Goal: Task Accomplishment & Management: Use online tool/utility

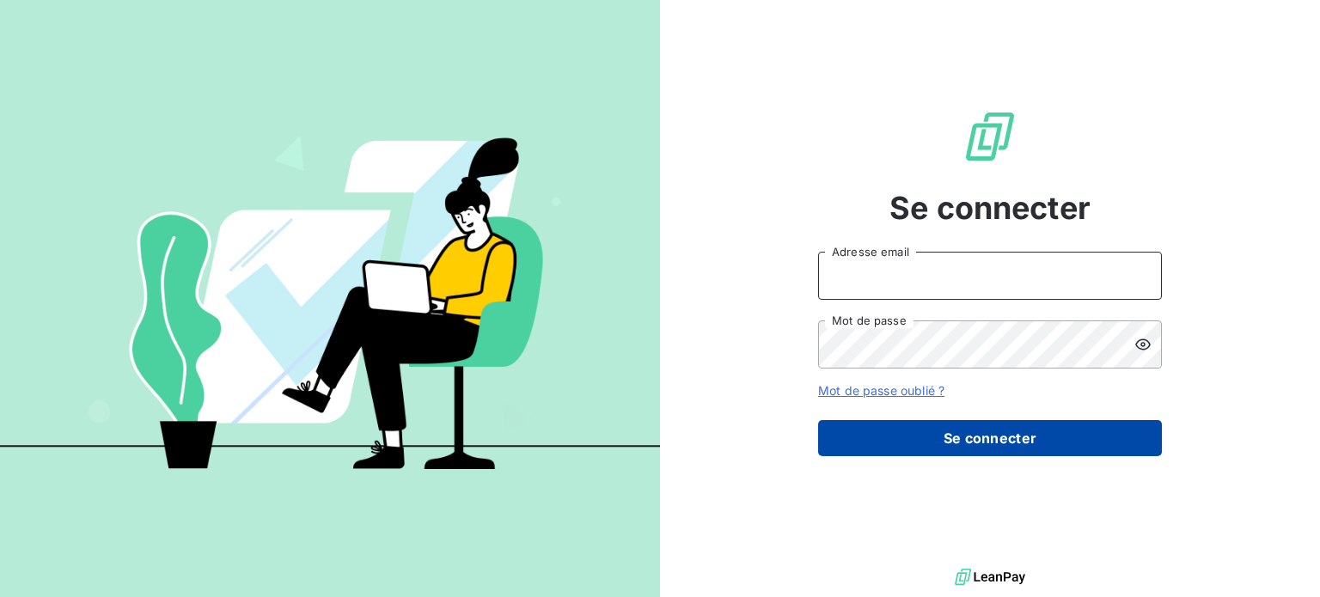
type input "[EMAIL_ADDRESS][PERSON_NAME][DOMAIN_NAME]"
click at [1031, 438] on button "Se connecter" at bounding box center [990, 438] width 344 height 36
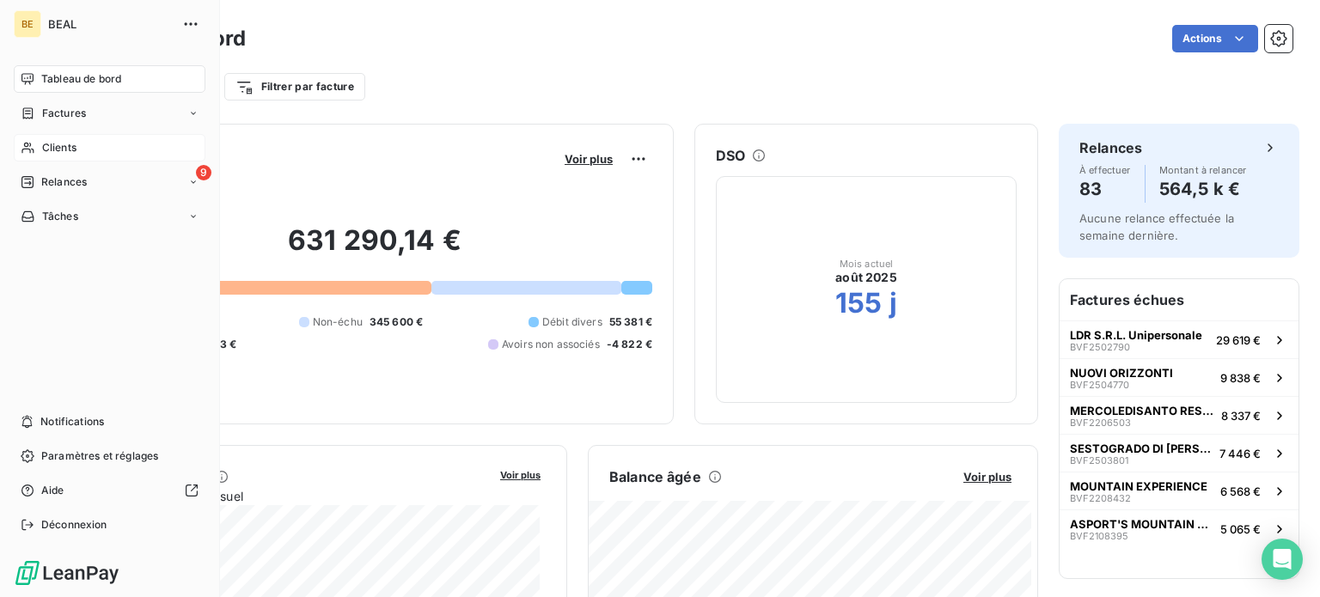
click at [67, 142] on span "Clients" at bounding box center [59, 147] width 34 height 15
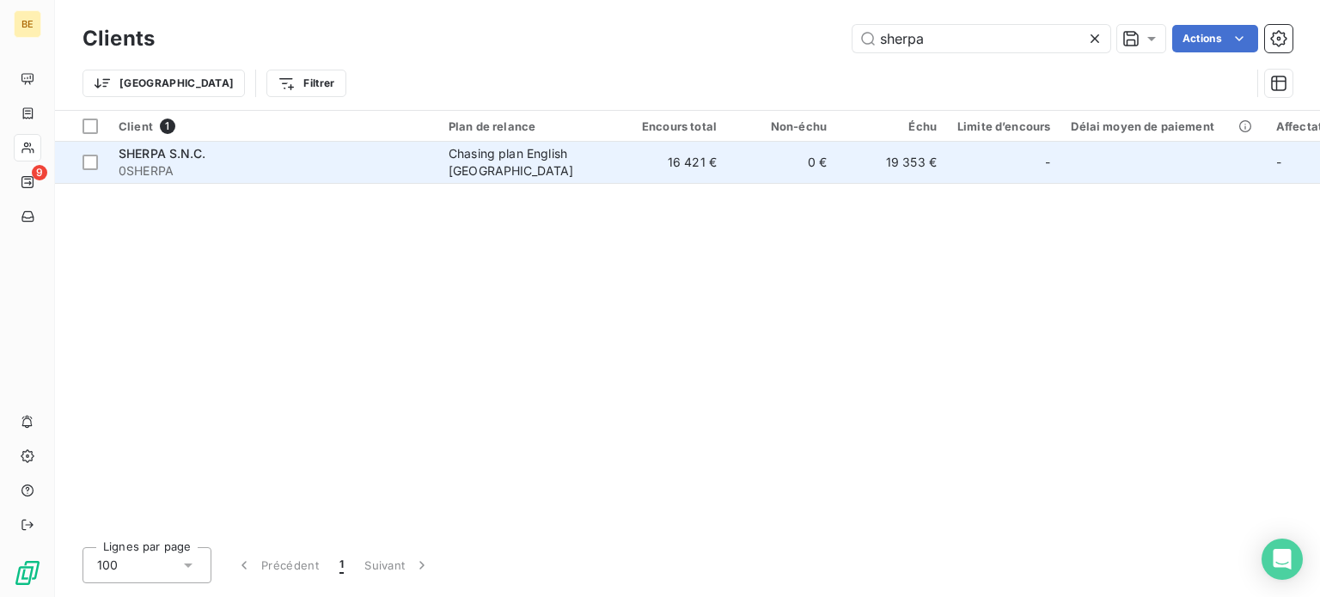
type input "sherpa"
click at [194, 163] on span "0SHERPA" at bounding box center [273, 170] width 309 height 17
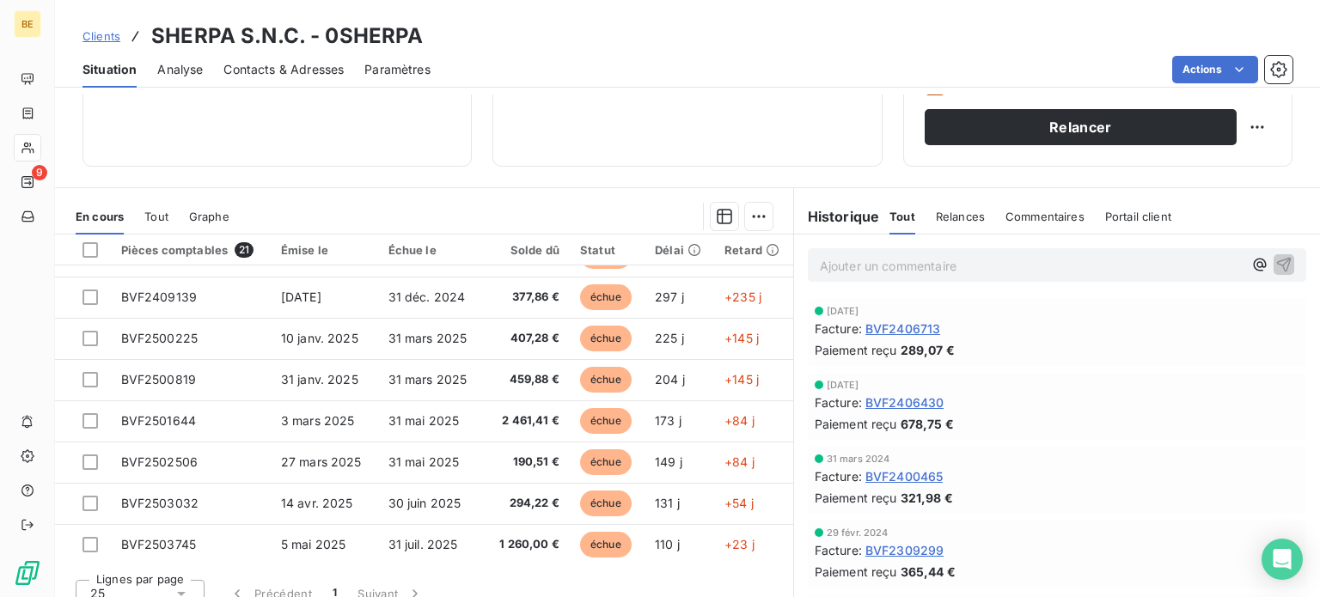
scroll to position [309, 0]
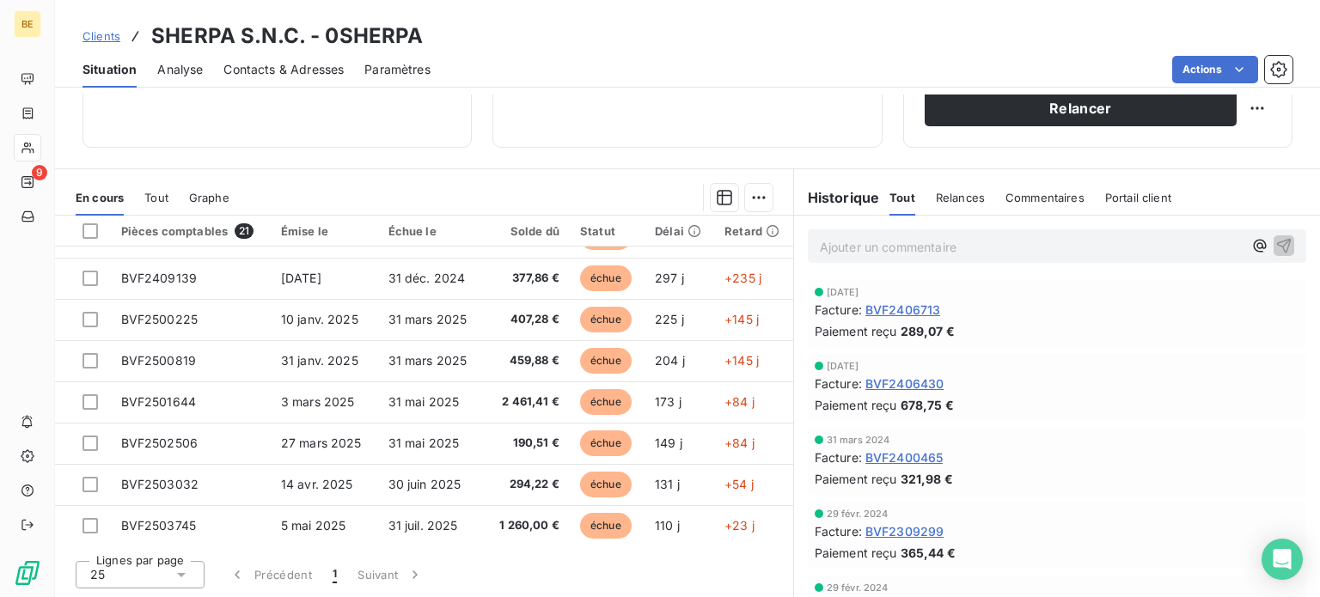
click at [98, 34] on span "Clients" at bounding box center [102, 36] width 38 height 14
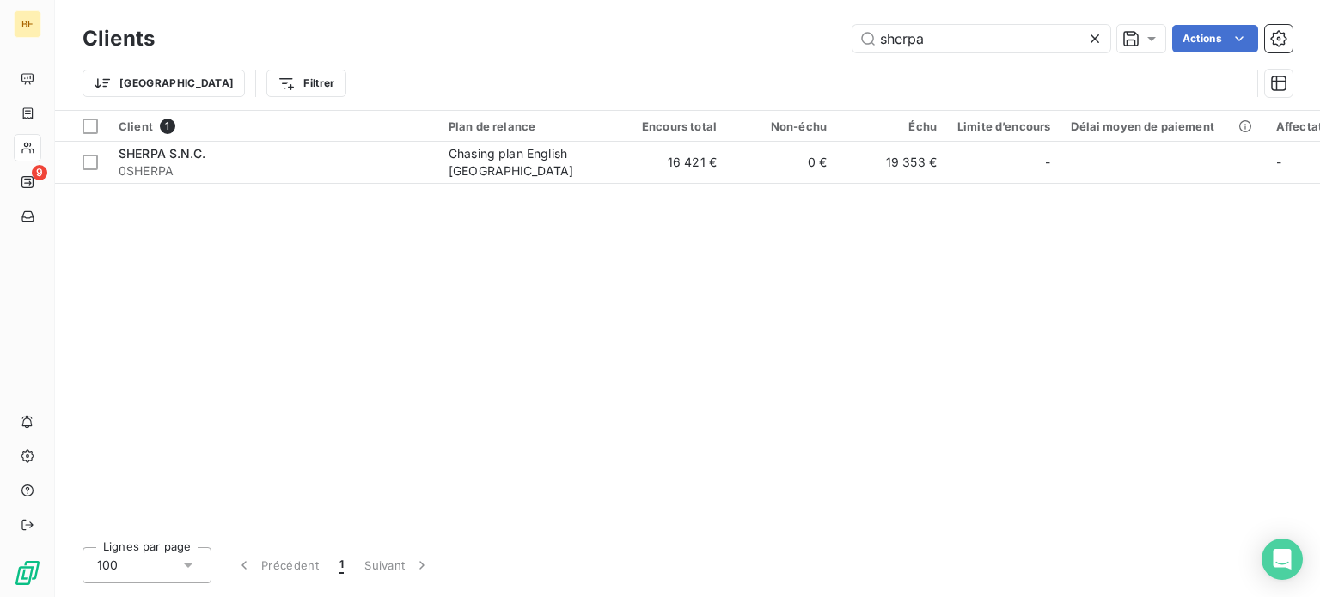
drag, startPoint x: 948, startPoint y: 40, endPoint x: 845, endPoint y: 36, distance: 103.2
click at [845, 36] on div "sherpa Actions" at bounding box center [733, 39] width 1117 height 28
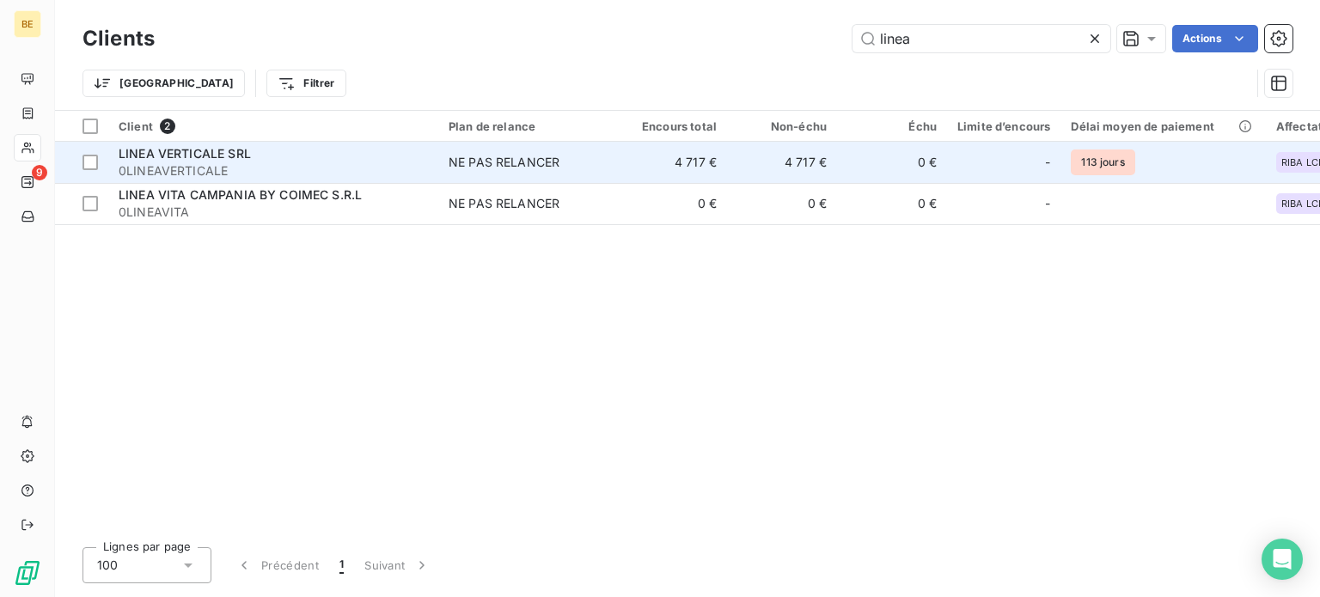
type input "linea"
click at [235, 156] on span "LINEA VERTICALE SRL" at bounding box center [185, 153] width 132 height 15
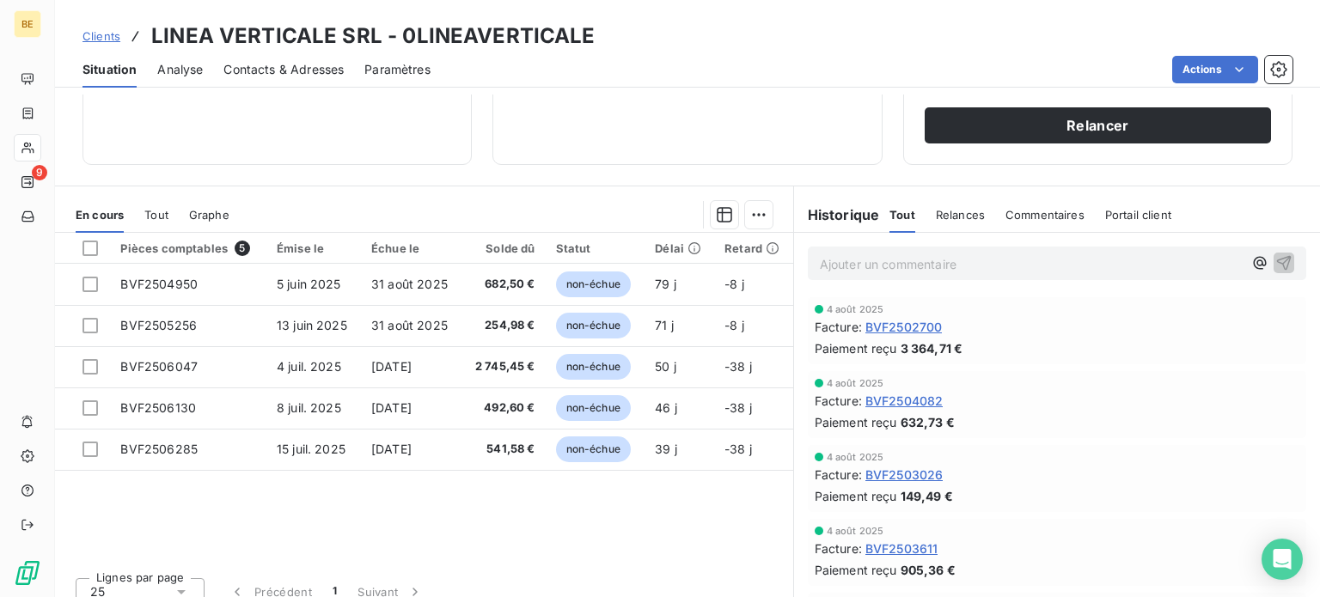
scroll to position [309, 0]
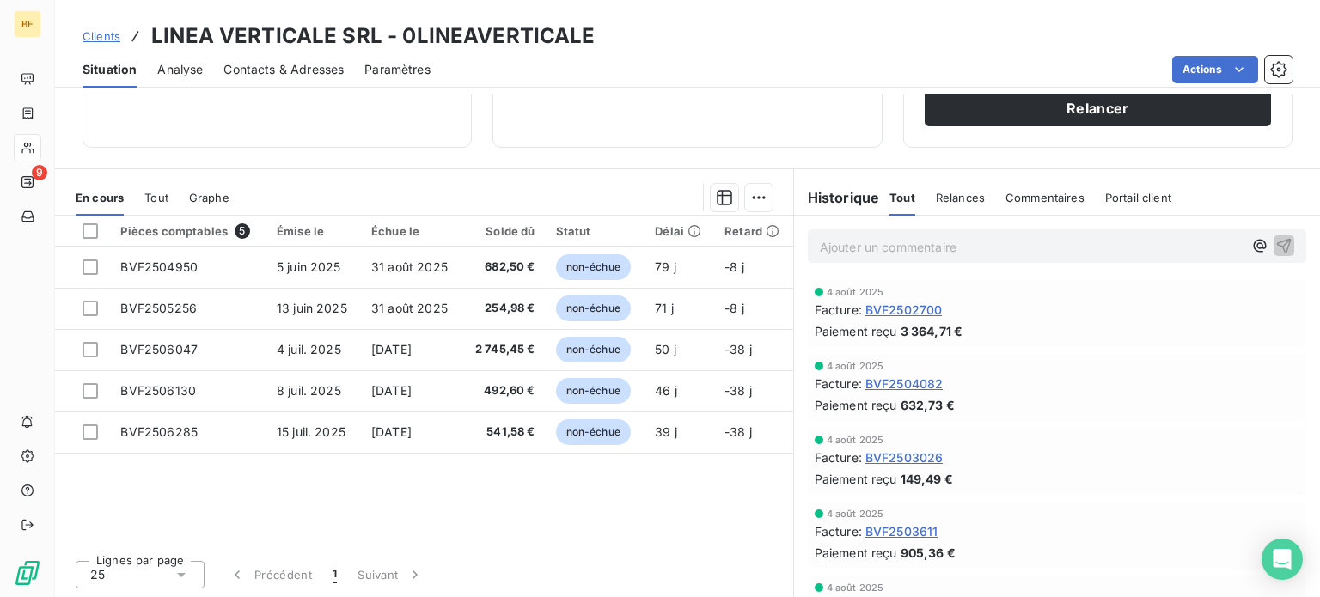
click at [86, 40] on span "Clients" at bounding box center [102, 36] width 38 height 14
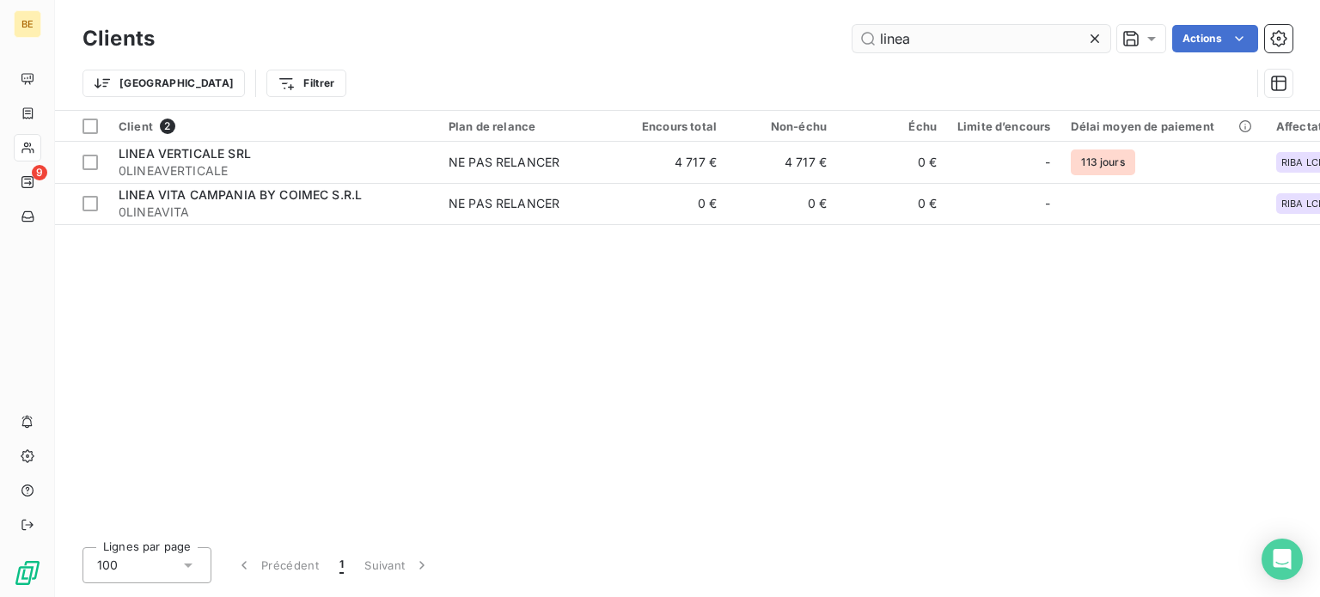
drag, startPoint x: 935, startPoint y: 44, endPoint x: 856, endPoint y: 42, distance: 79.1
click at [856, 42] on input "linea" at bounding box center [982, 39] width 258 height 28
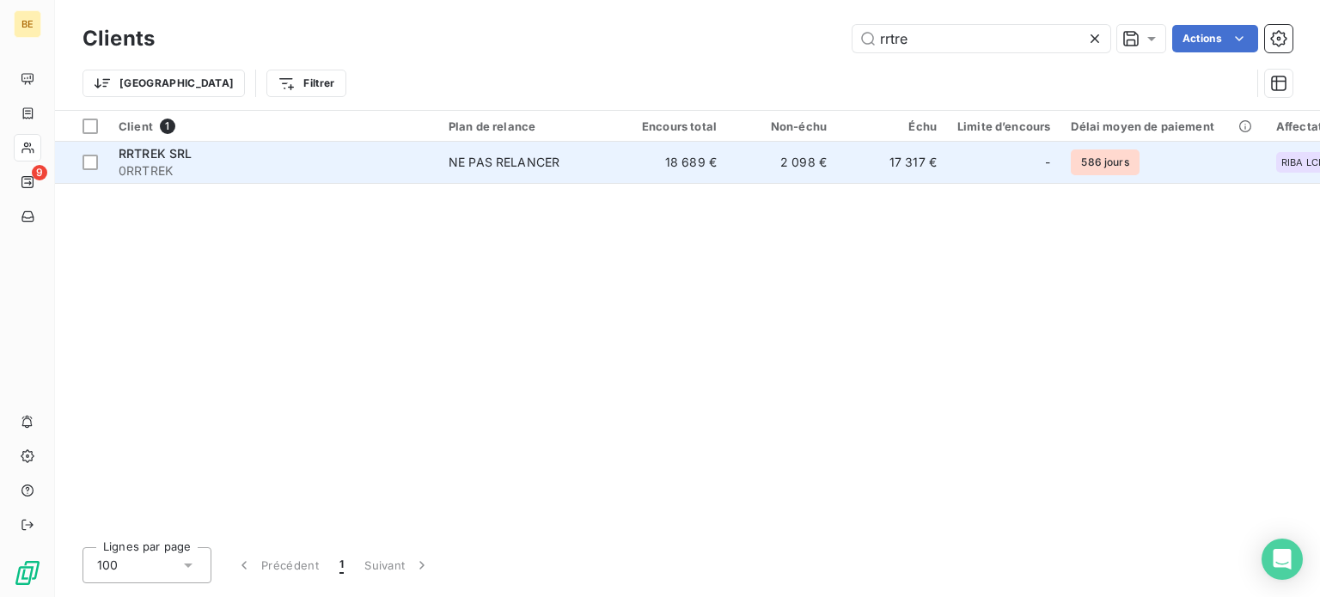
type input "rrtre"
click at [202, 167] on span "0RRTREK" at bounding box center [273, 170] width 309 height 17
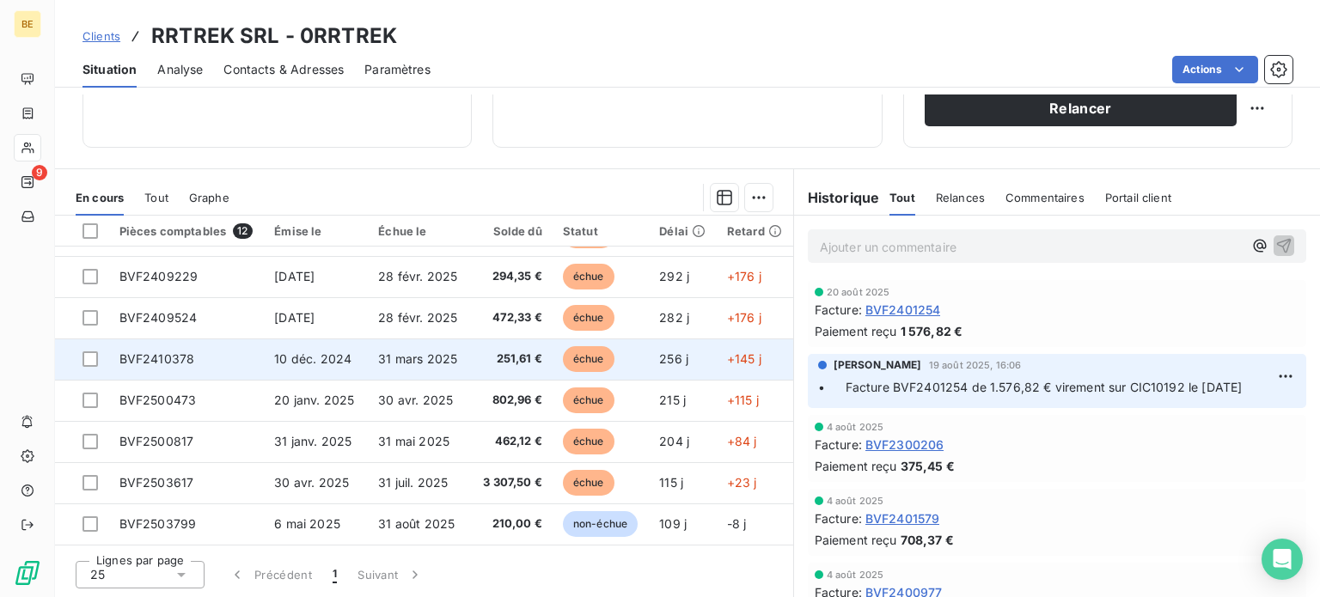
scroll to position [202, 0]
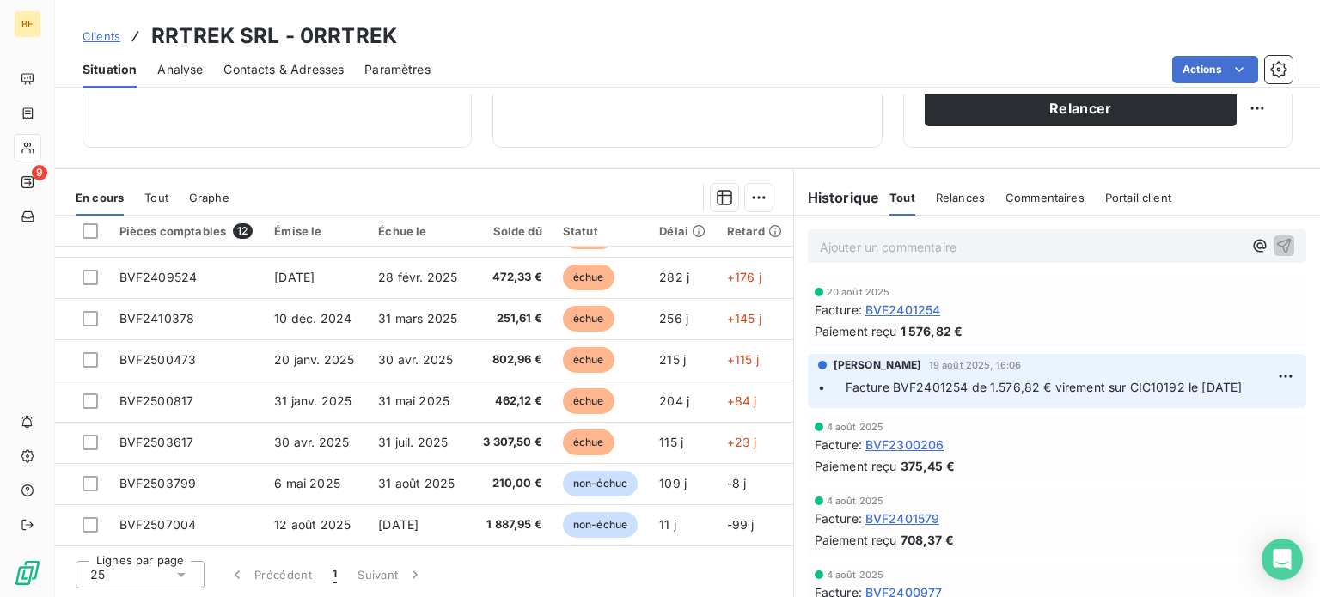
click at [89, 34] on span "Clients" at bounding box center [102, 36] width 38 height 14
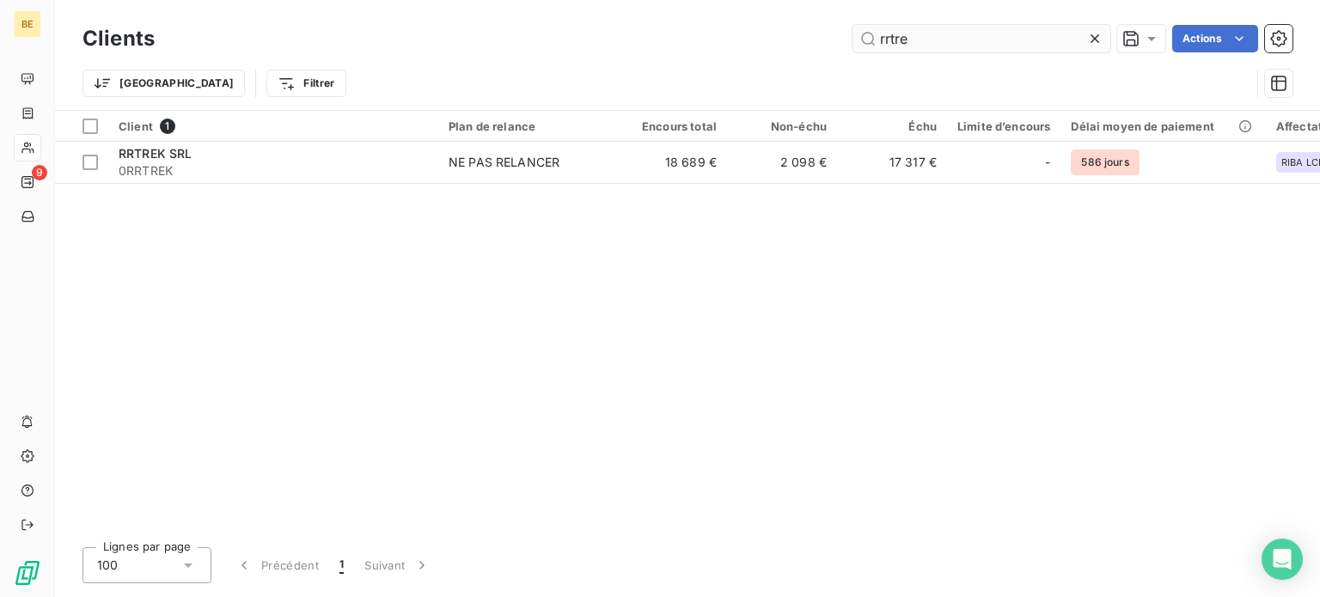
drag, startPoint x: 924, startPoint y: 37, endPoint x: 875, endPoint y: 37, distance: 49.0
click at [875, 37] on input "rrtre" at bounding box center [982, 39] width 258 height 28
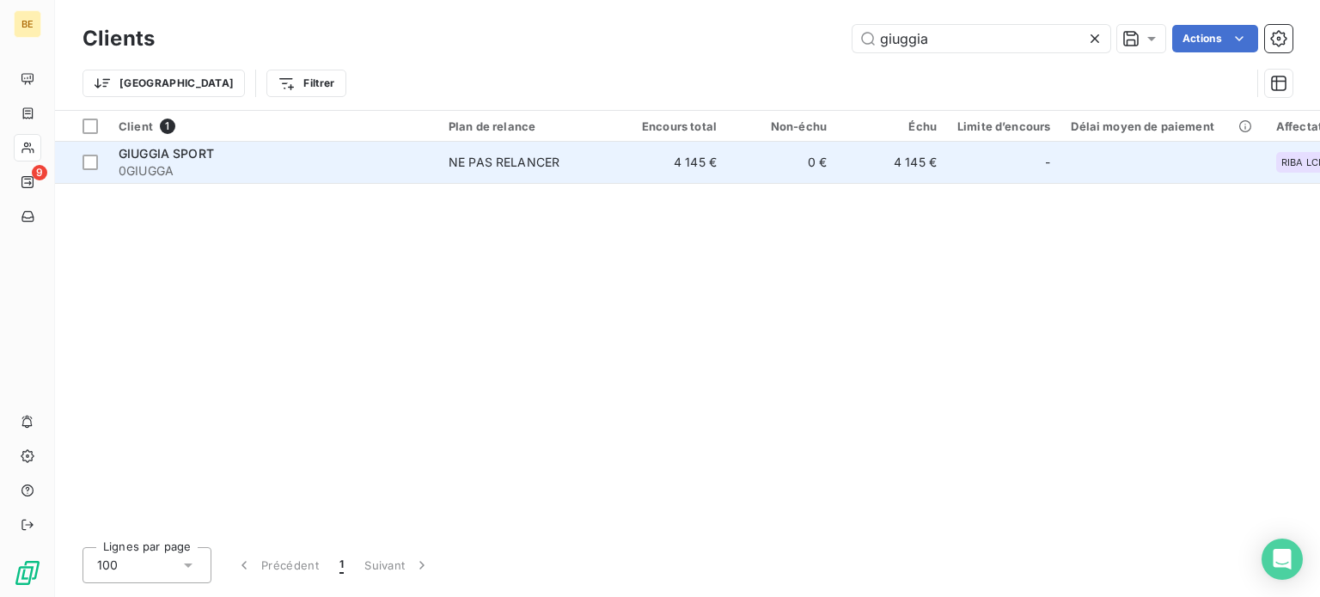
type input "giuggia"
click at [168, 151] on span "GIUGGIA SPORT" at bounding box center [166, 153] width 95 height 15
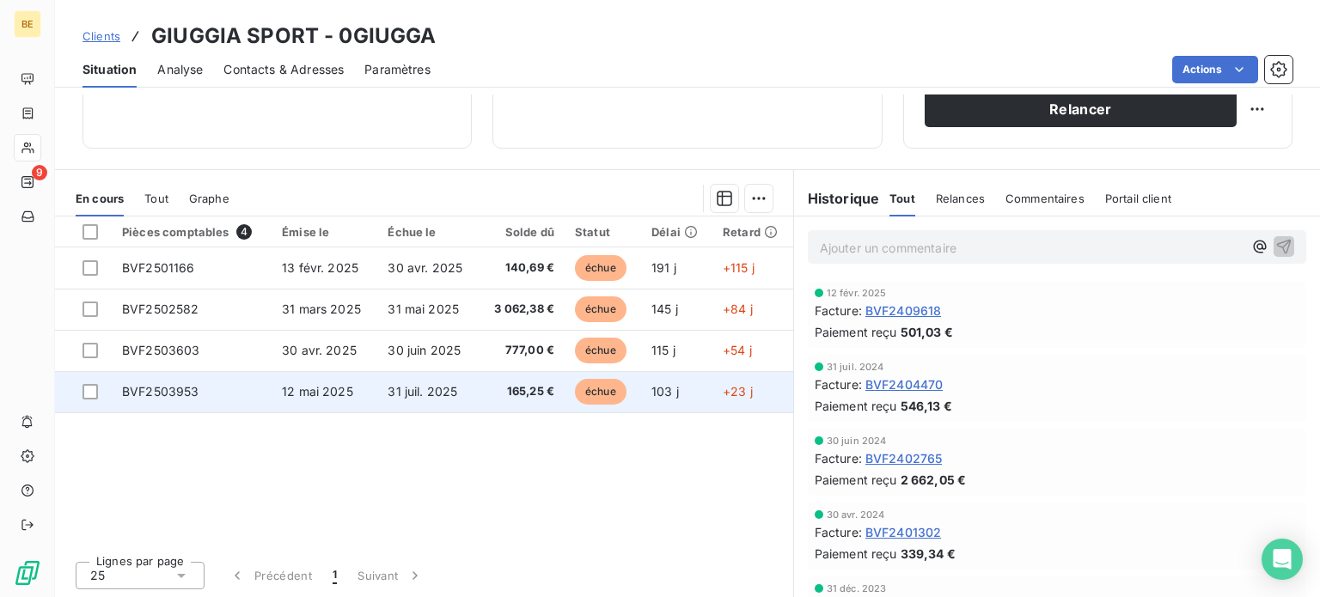
scroll to position [309, 0]
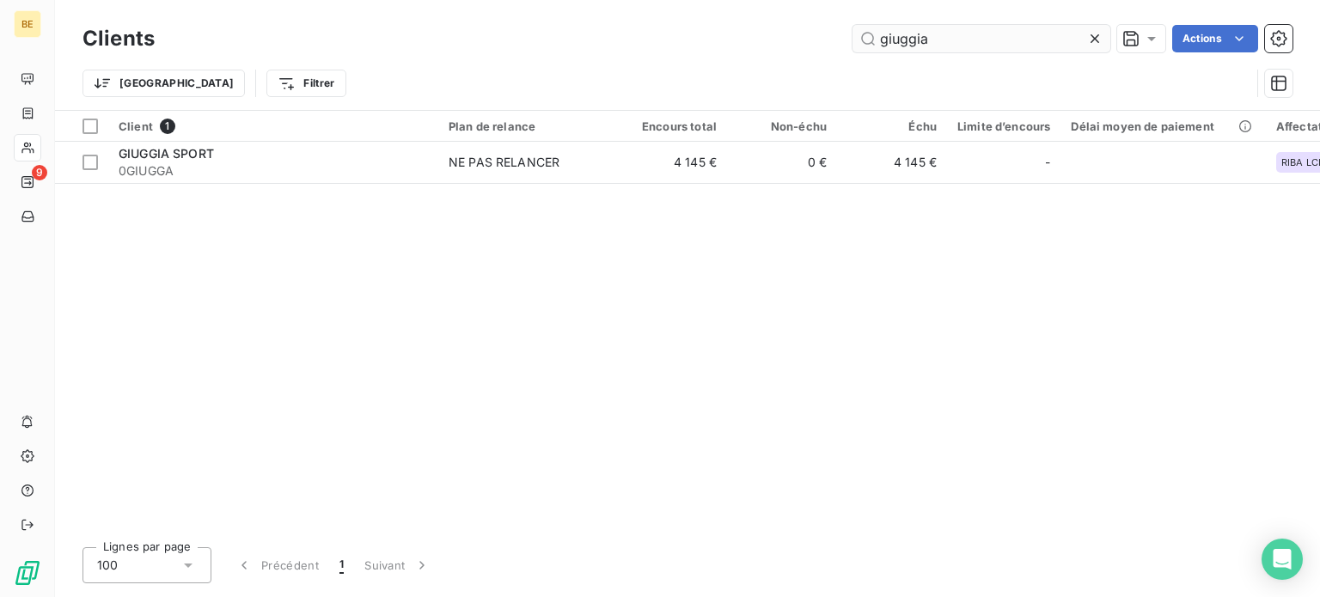
drag, startPoint x: 935, startPoint y: 34, endPoint x: 875, endPoint y: 36, distance: 60.2
click at [875, 36] on input "giuggia" at bounding box center [982, 39] width 258 height 28
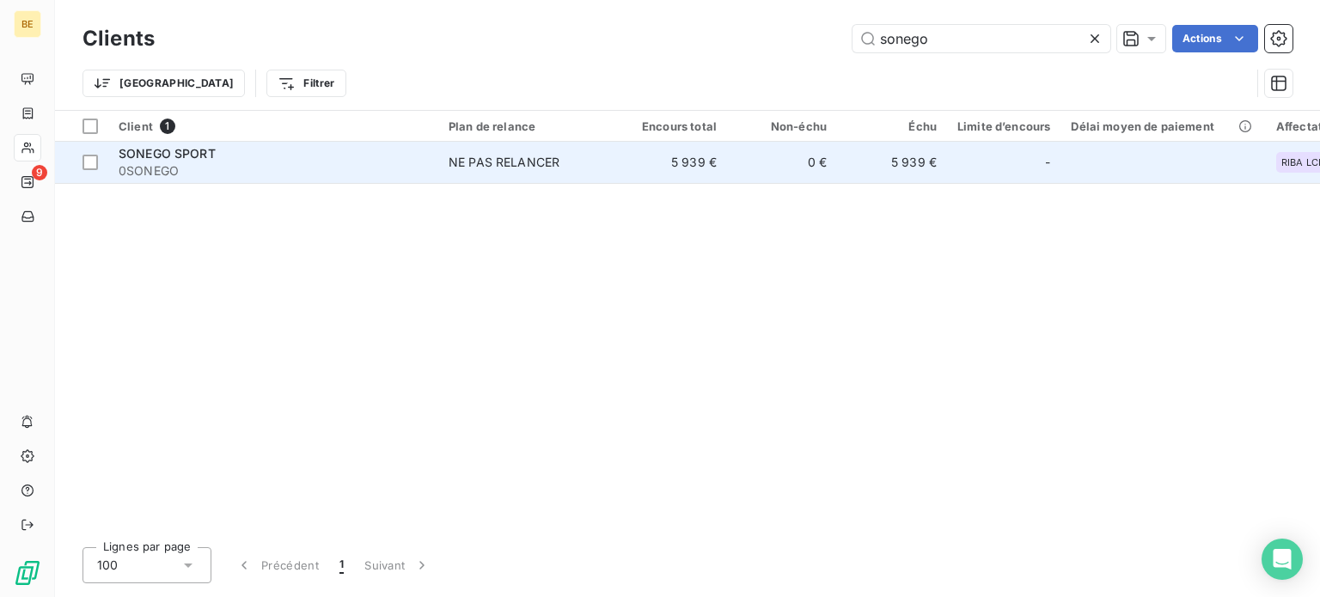
type input "sonego"
click at [134, 156] on span "SONEGO SPORT" at bounding box center [167, 153] width 97 height 15
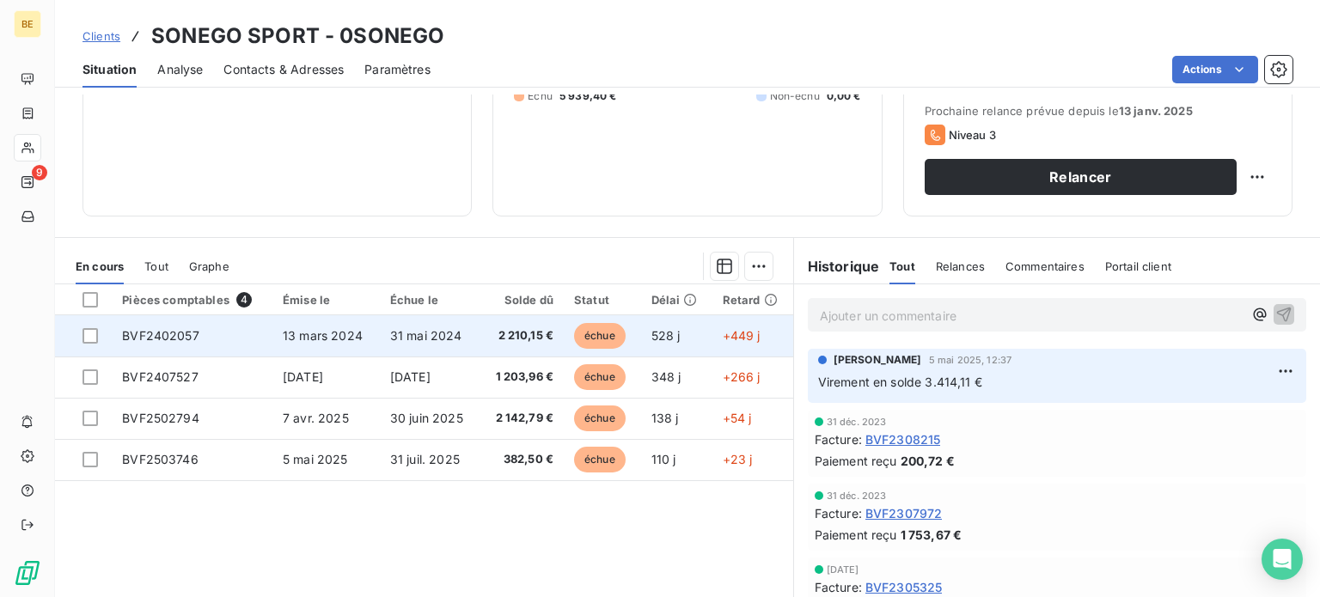
scroll to position [309, 0]
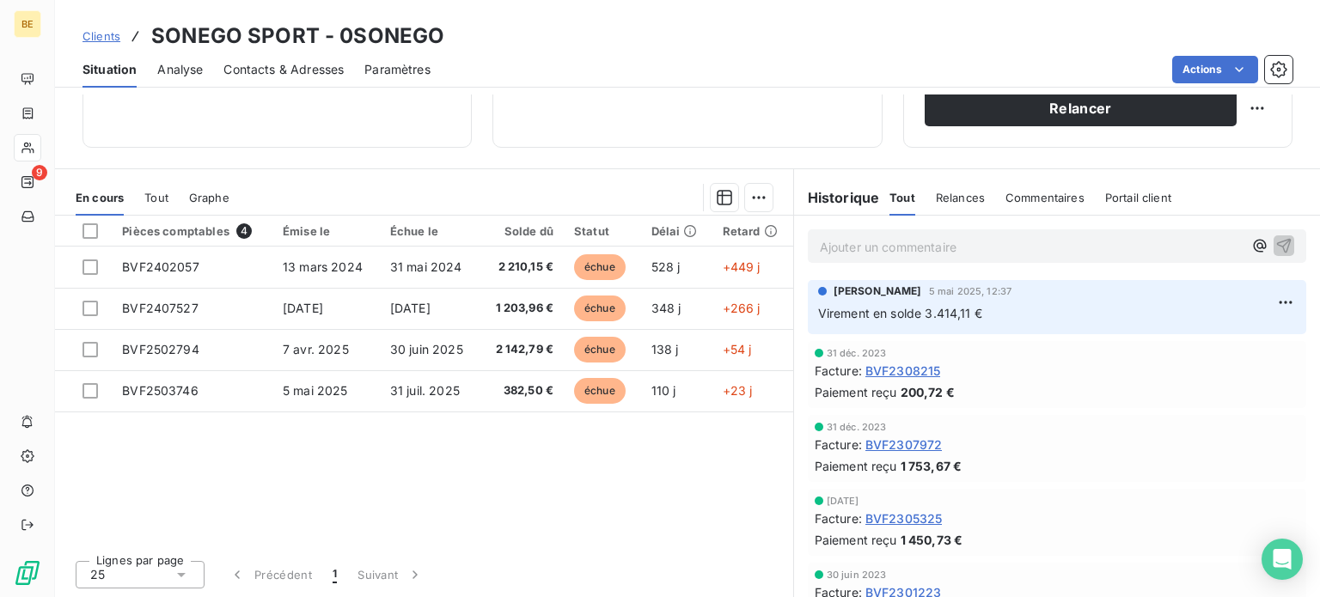
click at [100, 34] on span "Clients" at bounding box center [102, 36] width 38 height 14
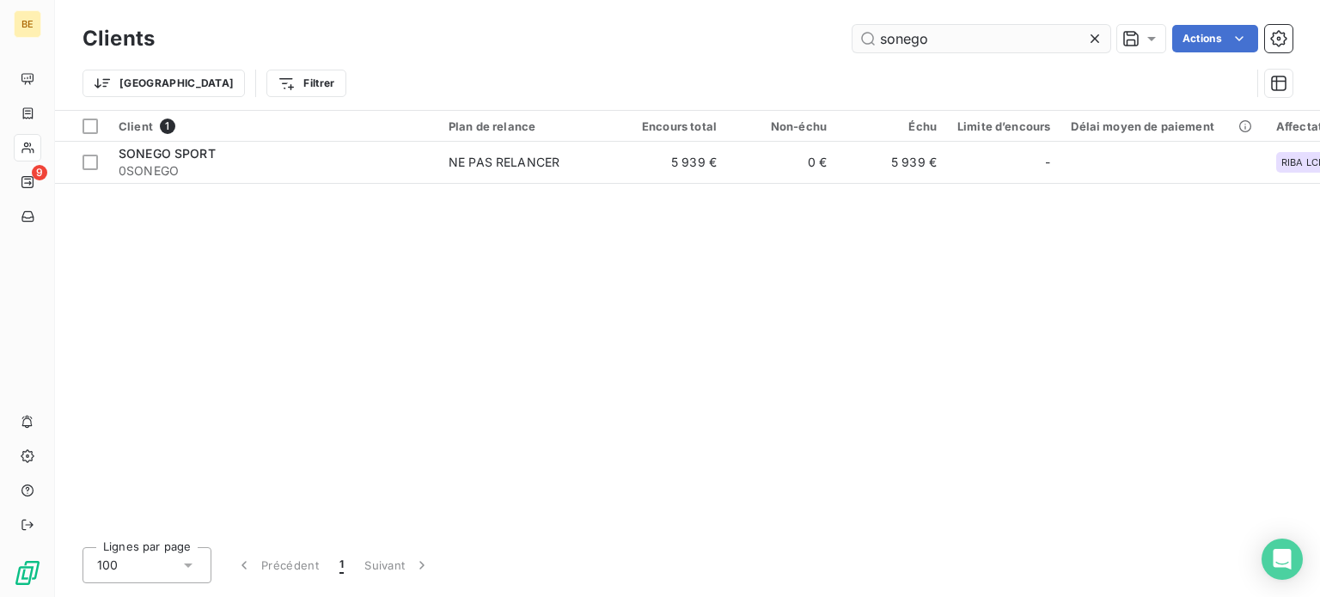
drag, startPoint x: 933, startPoint y: 45, endPoint x: 877, endPoint y: 40, distance: 56.1
click at [877, 40] on input "sonego" at bounding box center [982, 39] width 258 height 28
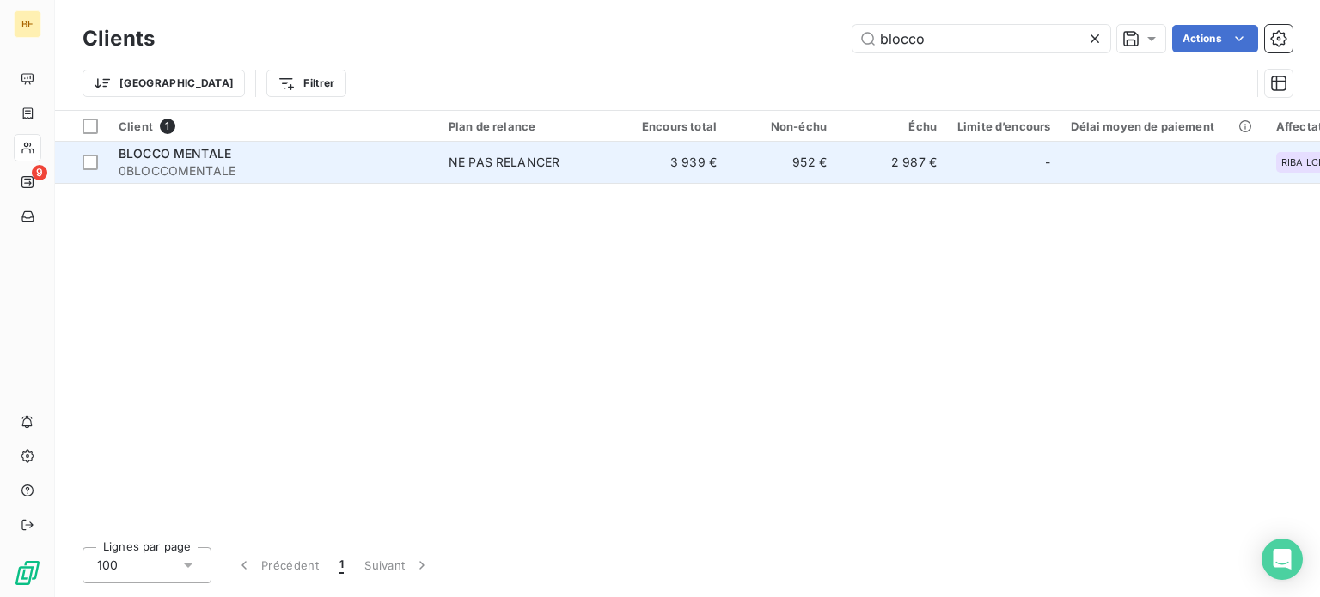
type input "blocco"
click at [219, 161] on span "BLOCCO MENTALE" at bounding box center [175, 153] width 113 height 15
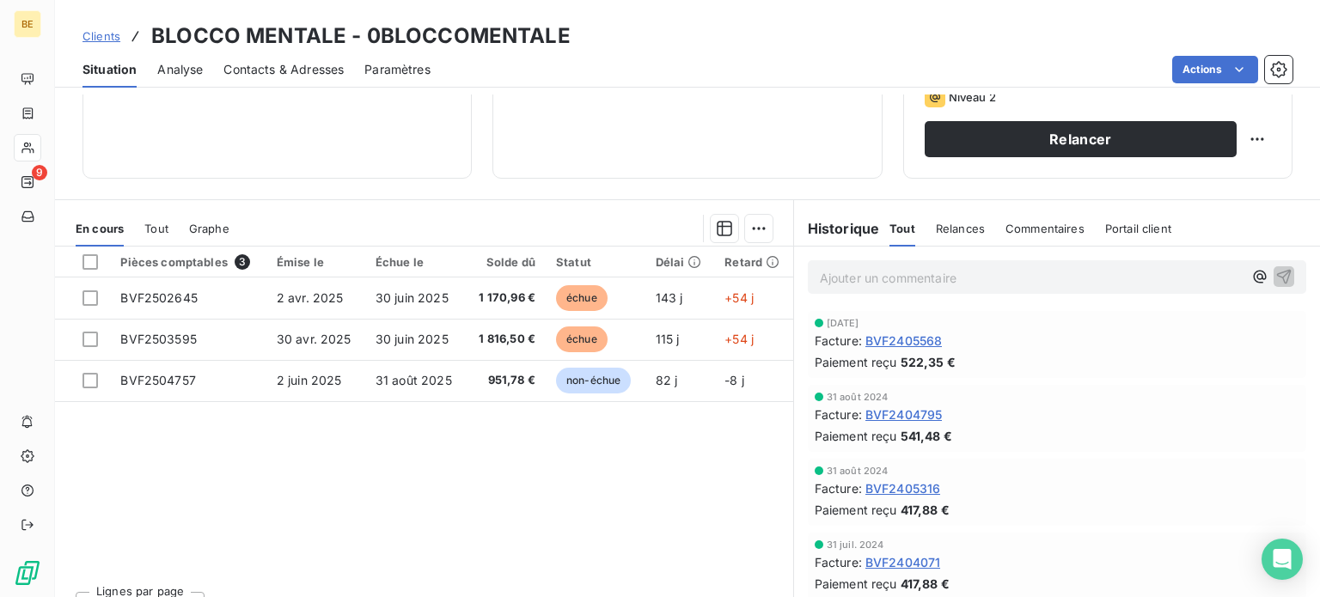
scroll to position [309, 0]
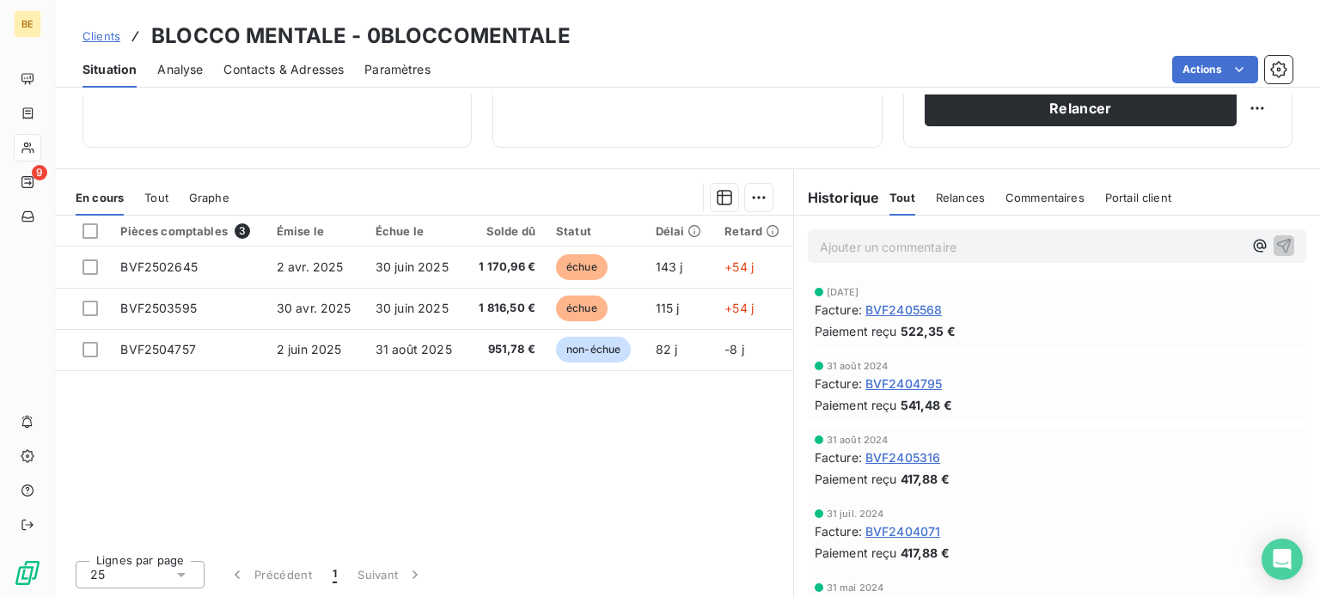
click at [95, 29] on span "Clients" at bounding box center [102, 36] width 38 height 14
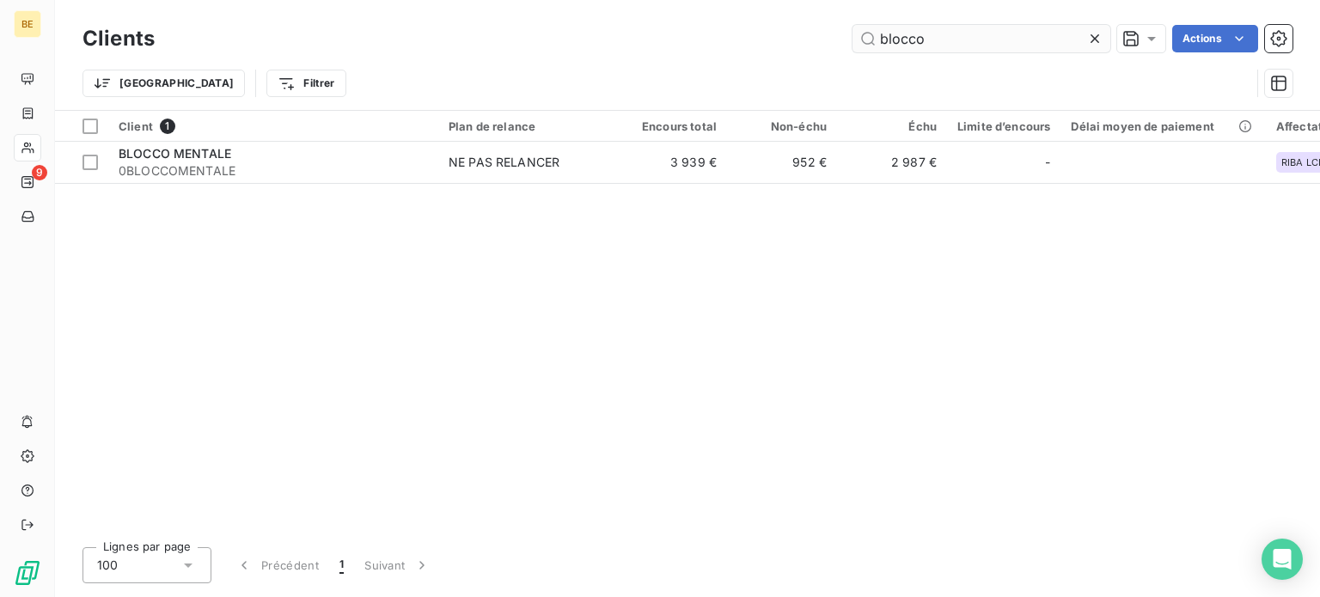
drag, startPoint x: 925, startPoint y: 43, endPoint x: 870, endPoint y: 37, distance: 55.3
click at [870, 37] on input "blocco" at bounding box center [982, 39] width 258 height 28
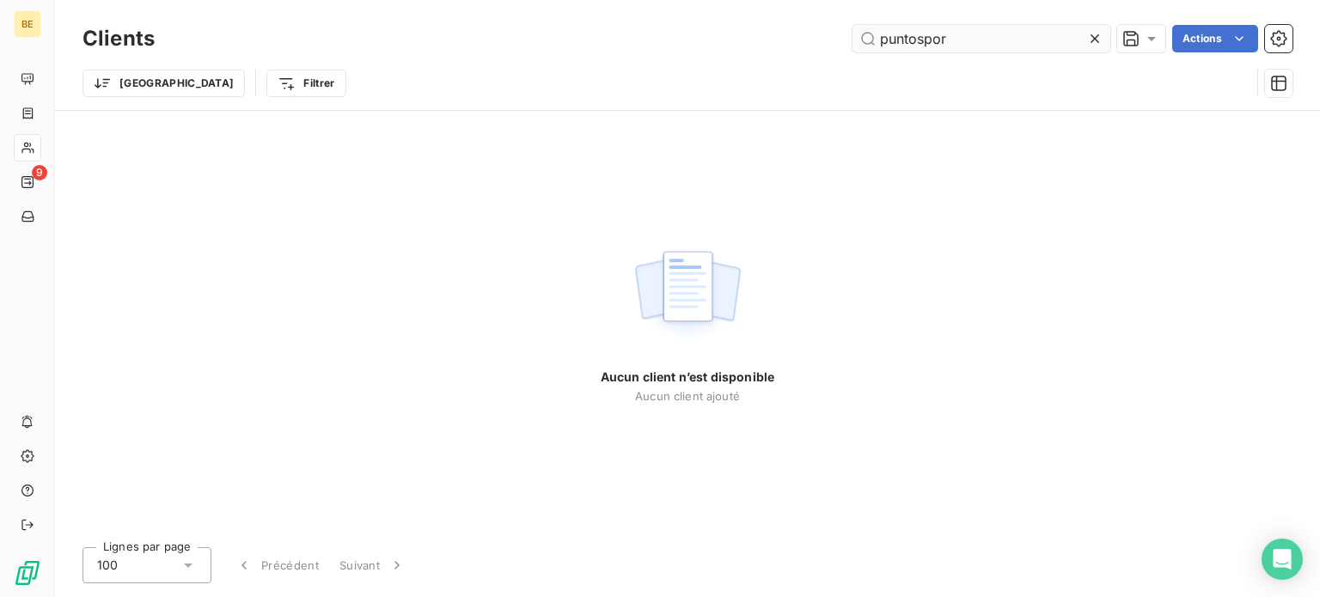
click at [917, 39] on input "puntospor" at bounding box center [982, 39] width 258 height 28
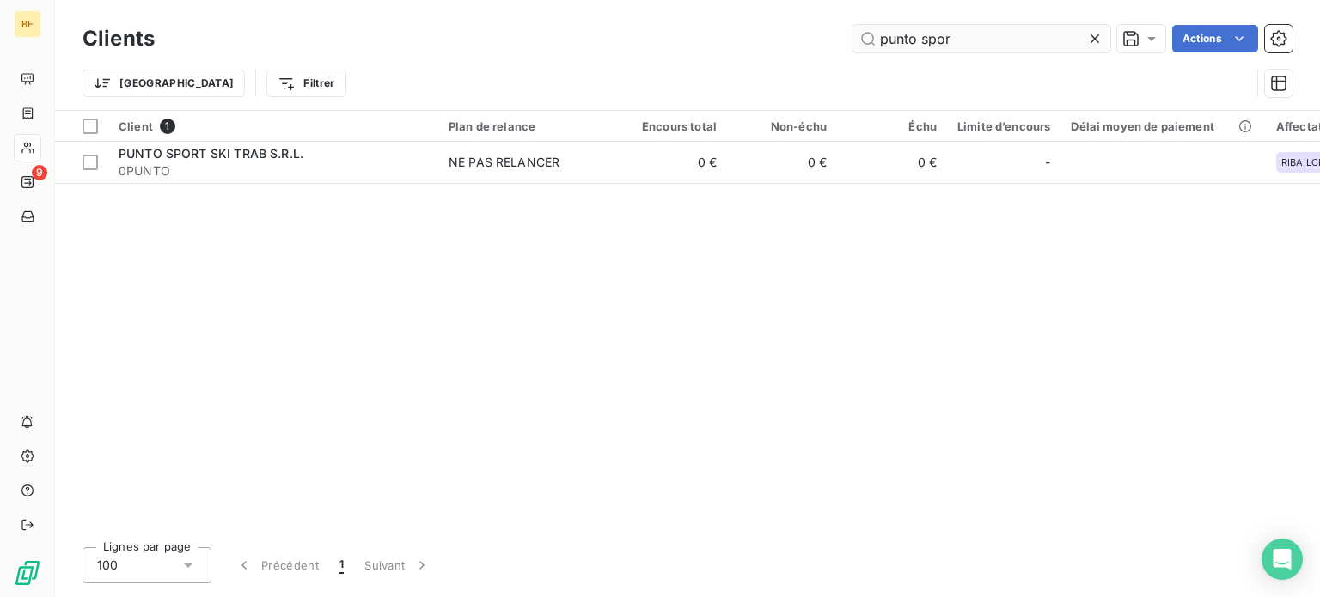
click at [961, 40] on input "punto spor" at bounding box center [982, 39] width 258 height 28
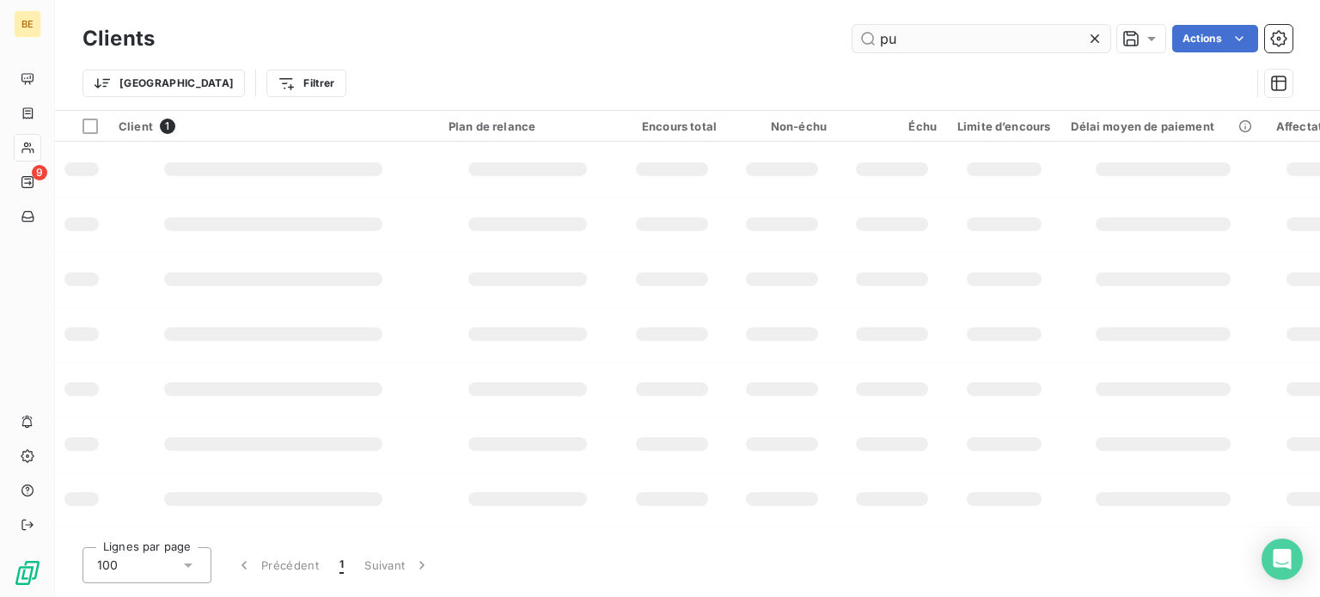
type input "p"
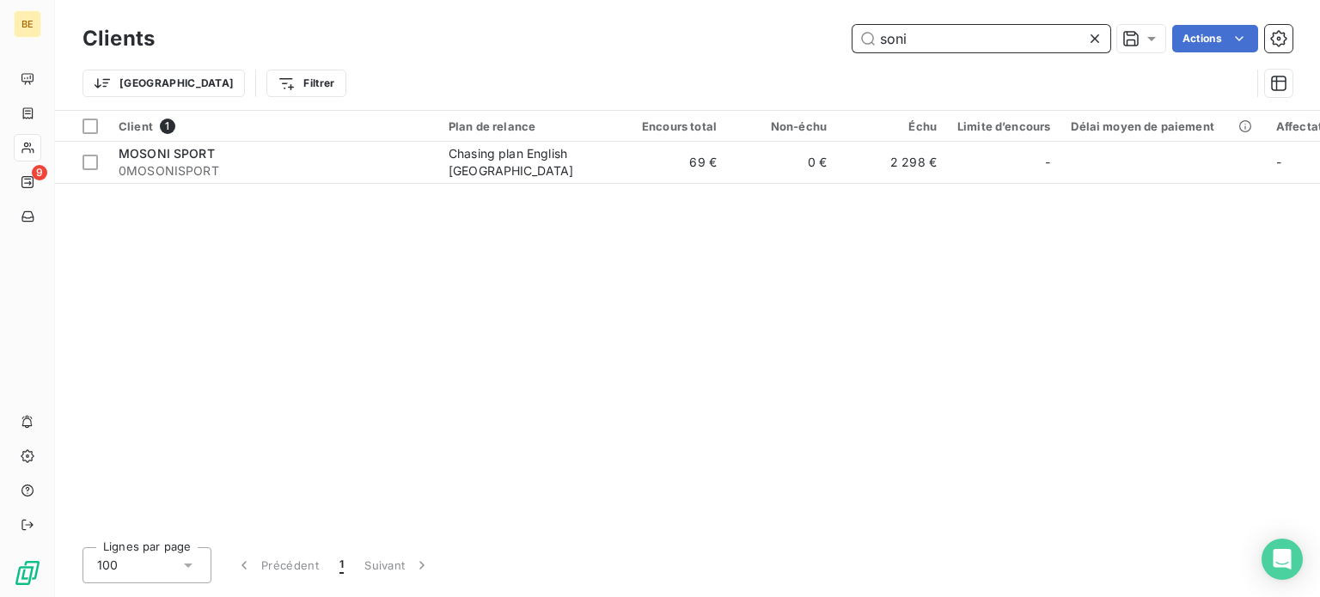
drag, startPoint x: 918, startPoint y: 42, endPoint x: 871, endPoint y: 38, distance: 47.5
click at [871, 38] on input "soni" at bounding box center [982, 39] width 258 height 28
paste input "0PUNTOSPORTSONICO"
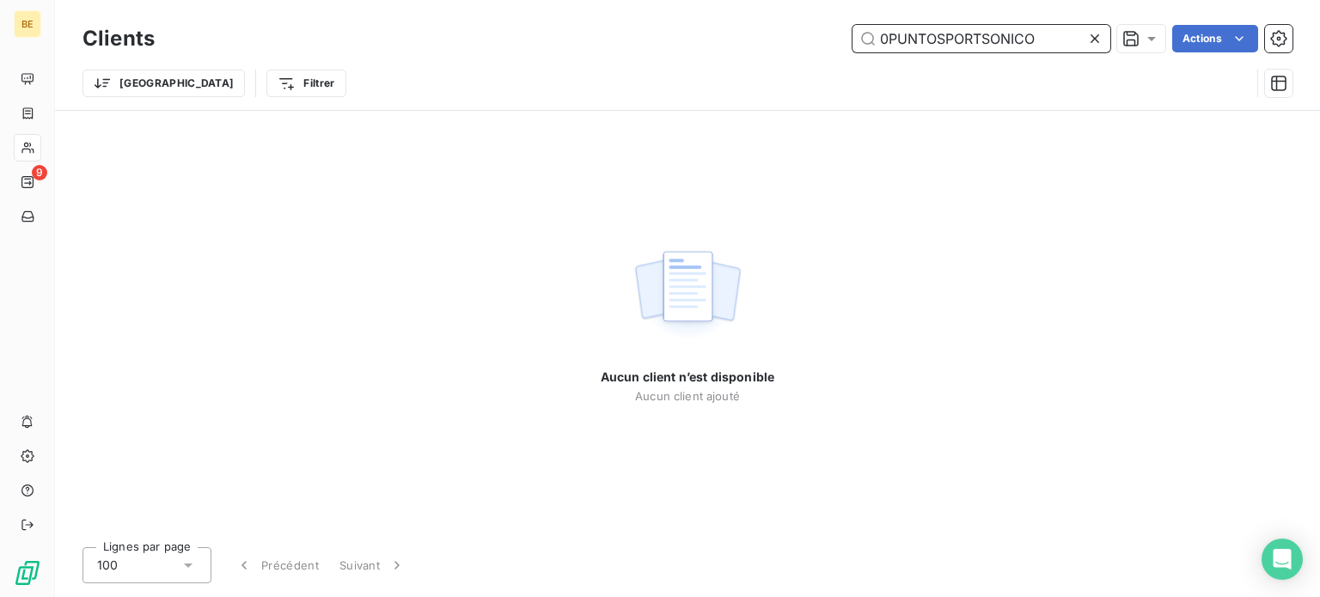
drag, startPoint x: 1033, startPoint y: 37, endPoint x: 880, endPoint y: 46, distance: 153.3
click at [880, 46] on input "0PUNTOSPORTSONICO" at bounding box center [982, 39] width 258 height 28
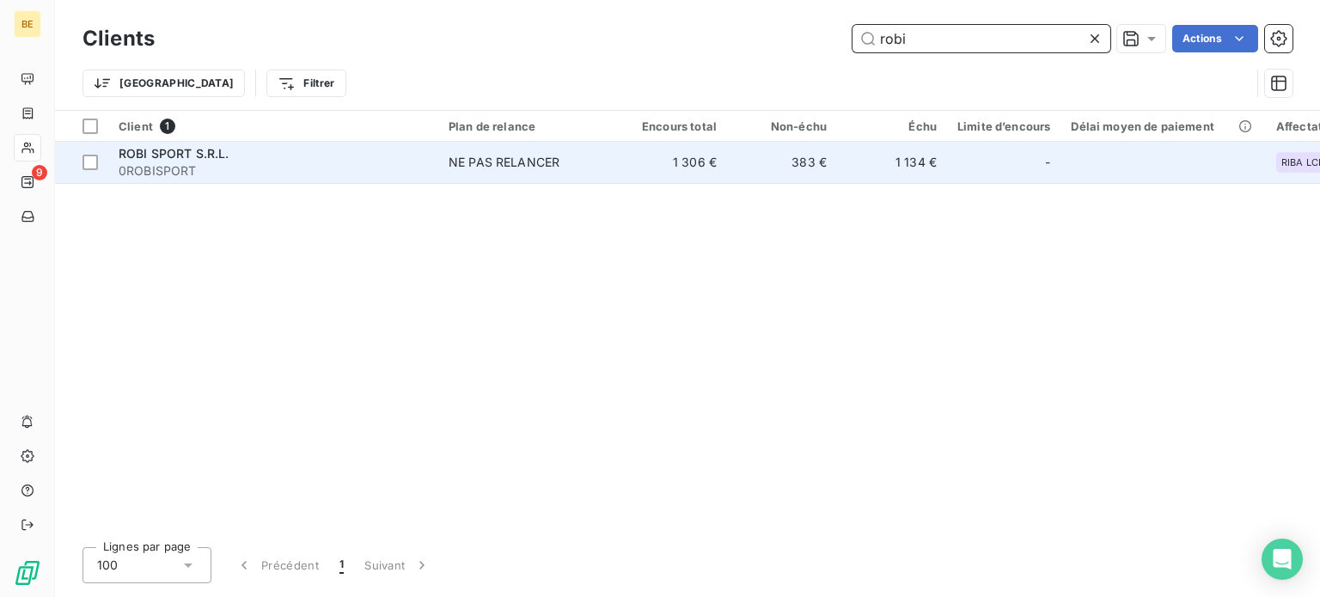
type input "robi"
click at [201, 159] on span "ROBI SPORT S.R.L." at bounding box center [174, 153] width 111 height 15
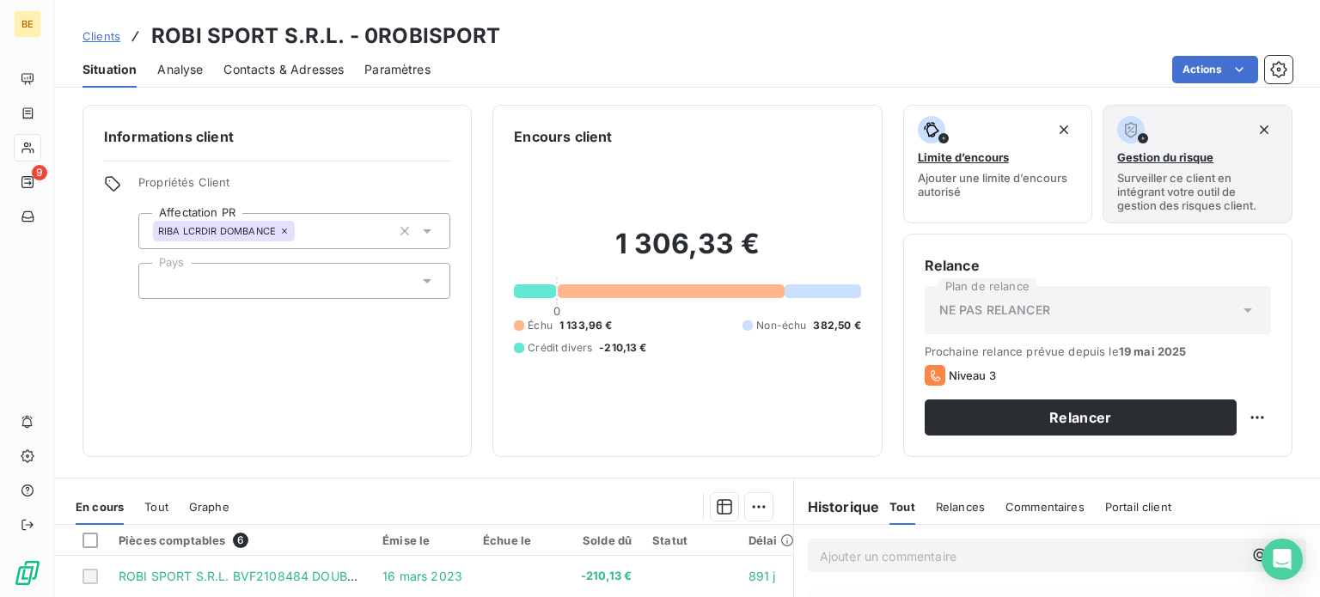
click at [96, 37] on span "Clients" at bounding box center [102, 36] width 38 height 14
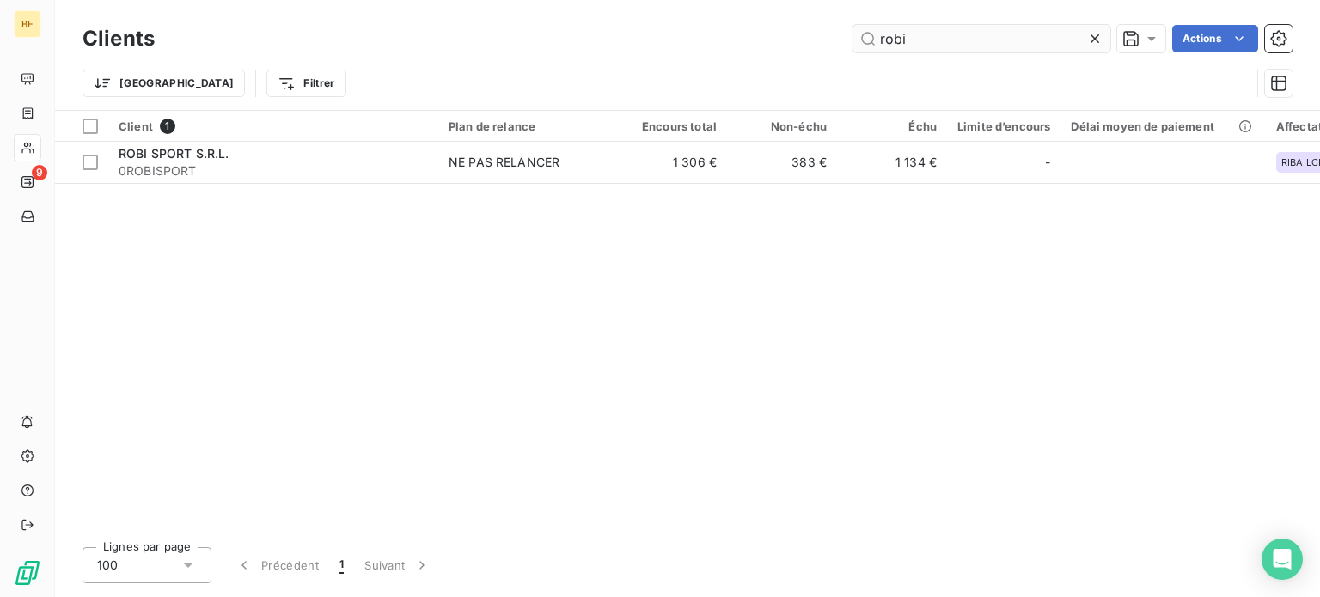
drag, startPoint x: 913, startPoint y: 37, endPoint x: 870, endPoint y: 37, distance: 43.0
click at [870, 37] on input "robi" at bounding box center [982, 39] width 258 height 28
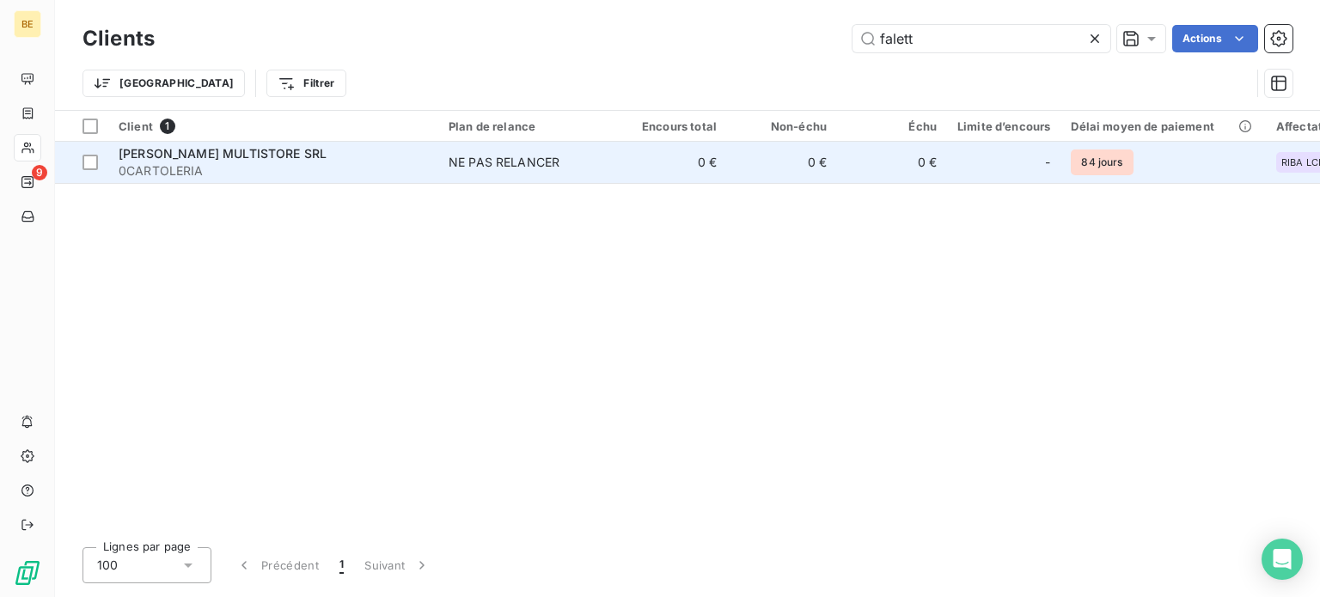
type input "falett"
click at [213, 153] on span "FALETTI MULTISTORE SRL" at bounding box center [223, 153] width 208 height 15
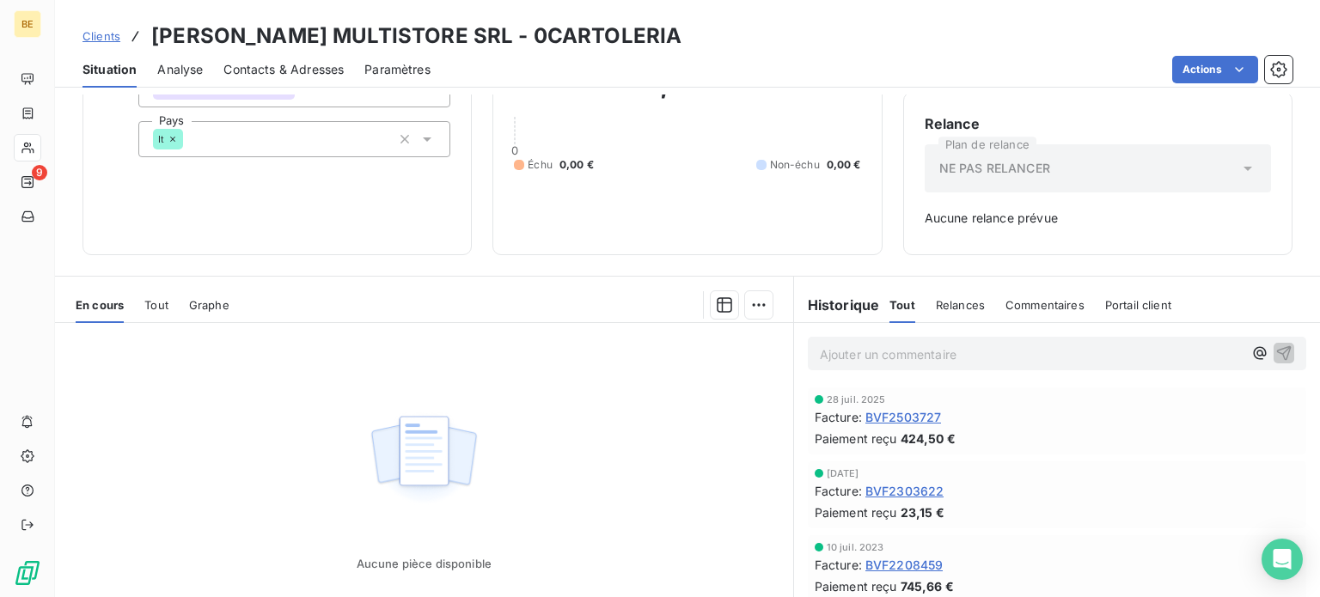
scroll to position [248, 0]
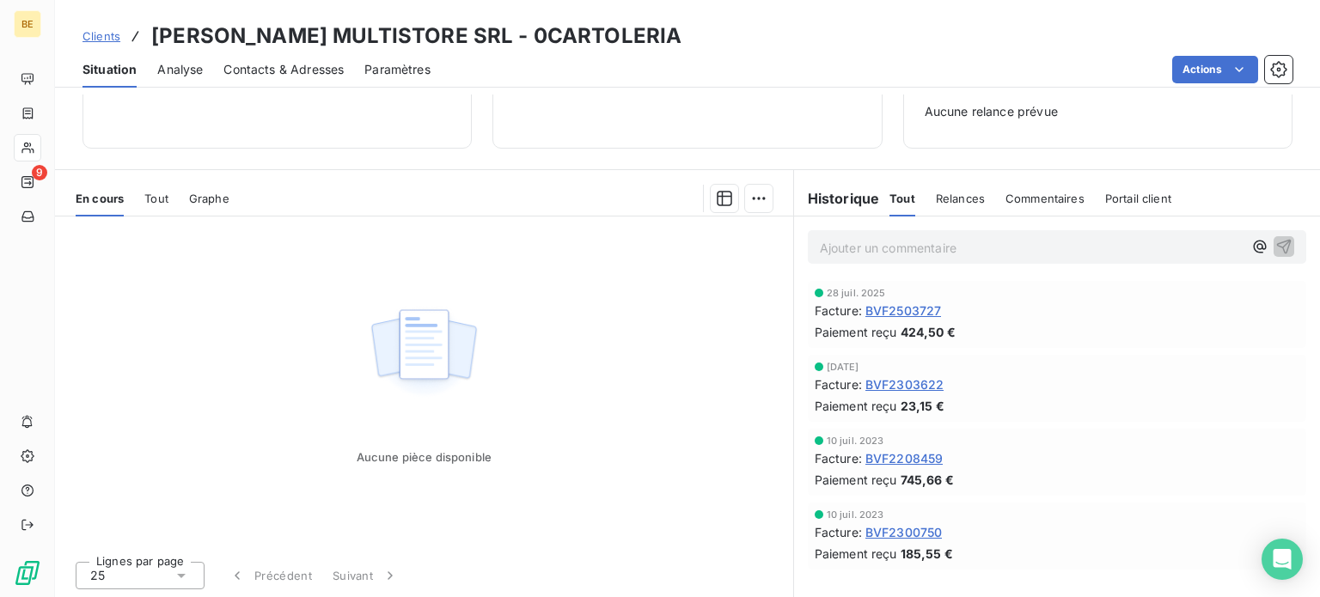
click at [95, 29] on span "Clients" at bounding box center [102, 36] width 38 height 14
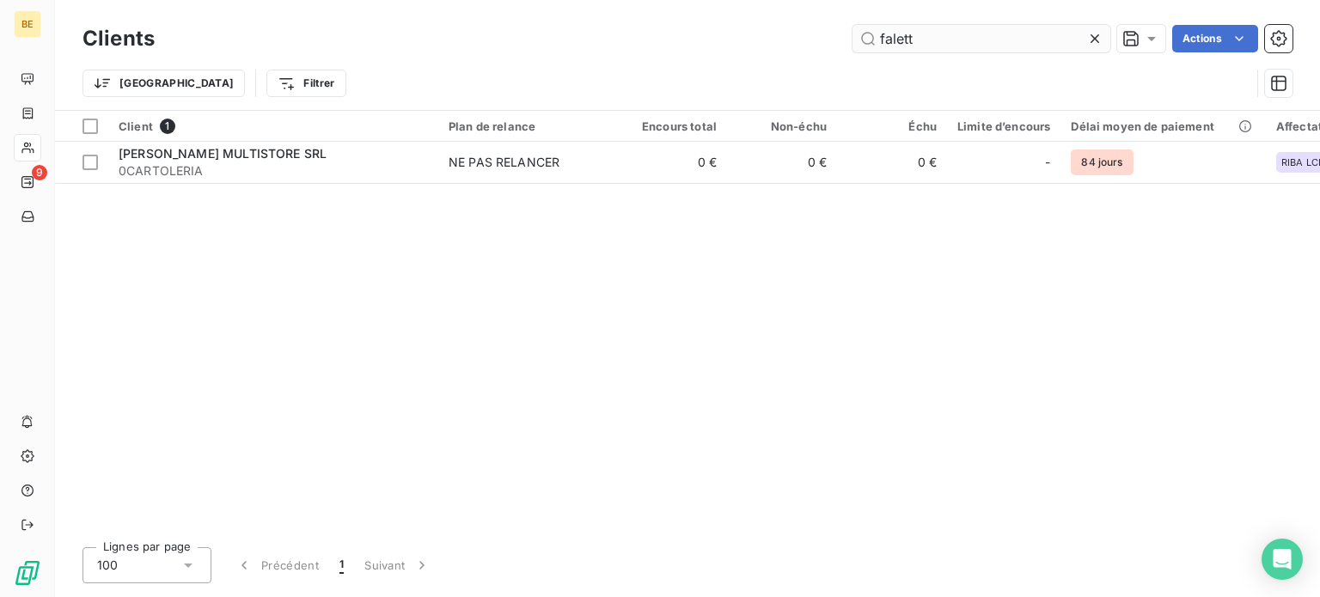
drag, startPoint x: 929, startPoint y: 41, endPoint x: 876, endPoint y: 39, distance: 53.3
click at [876, 39] on input "falett" at bounding box center [982, 39] width 258 height 28
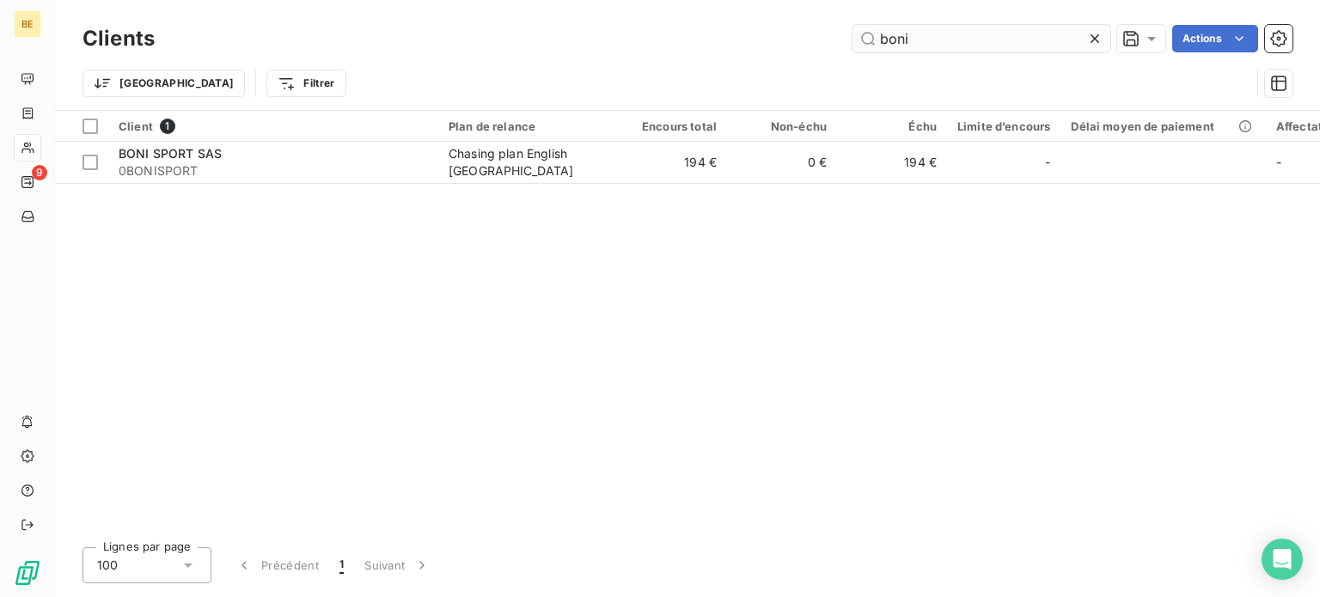
type input "boni"
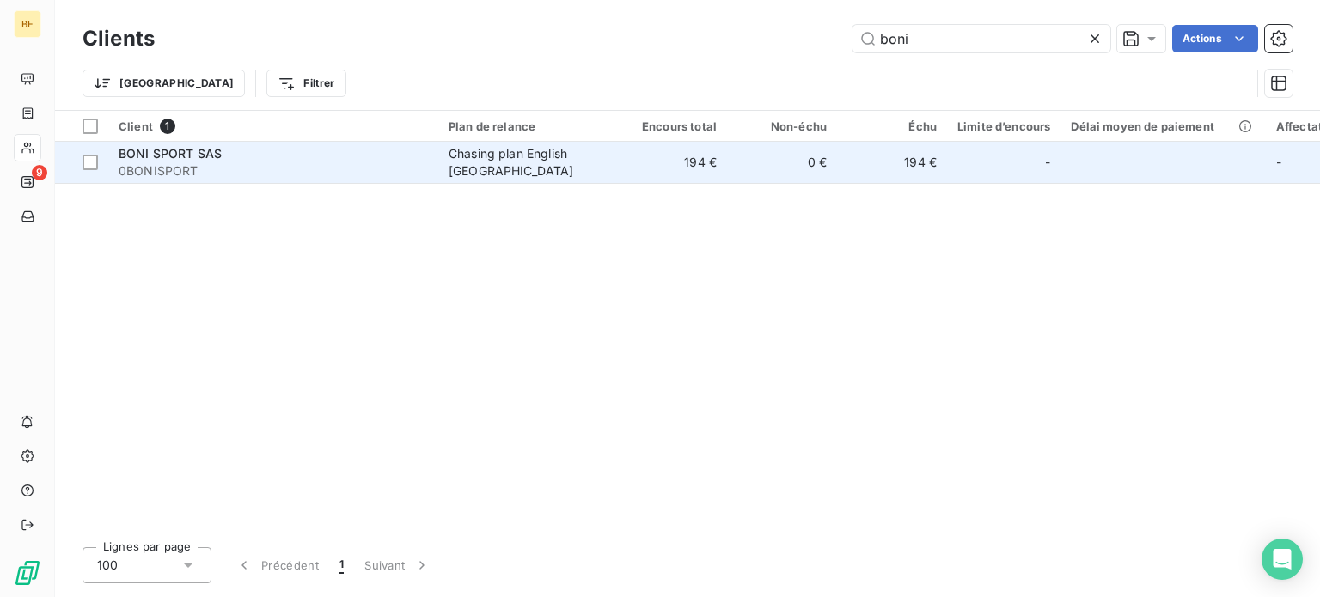
click at [156, 158] on span "BONI SPORT SAS" at bounding box center [170, 153] width 103 height 15
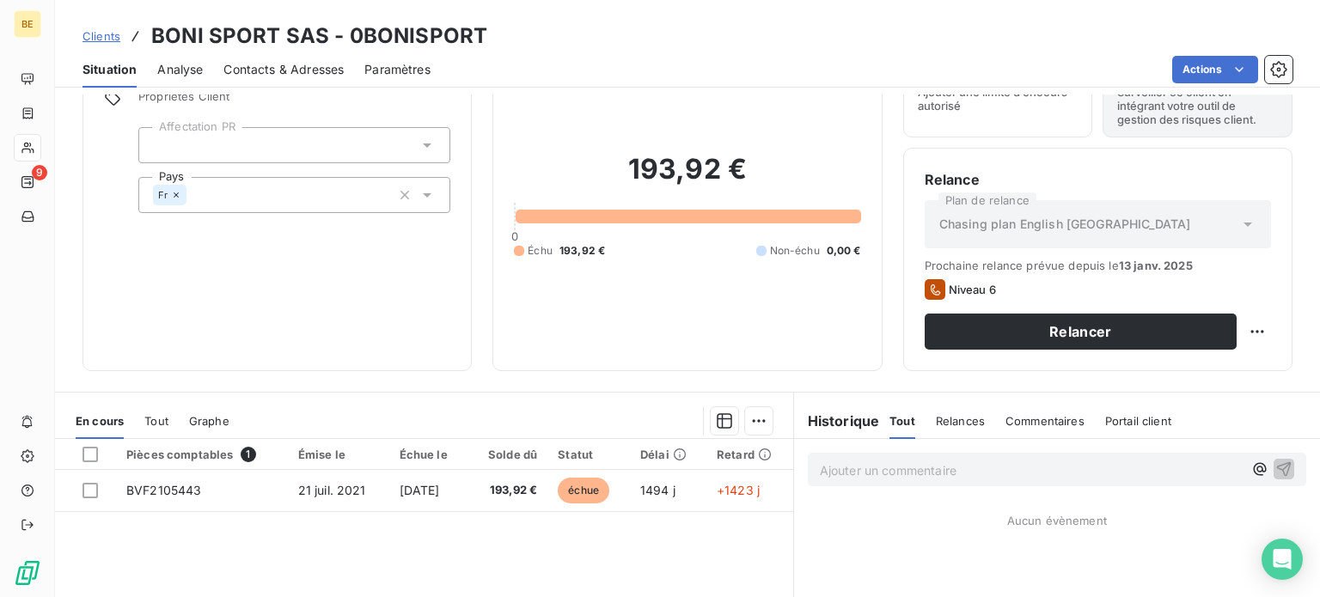
scroll to position [172, 0]
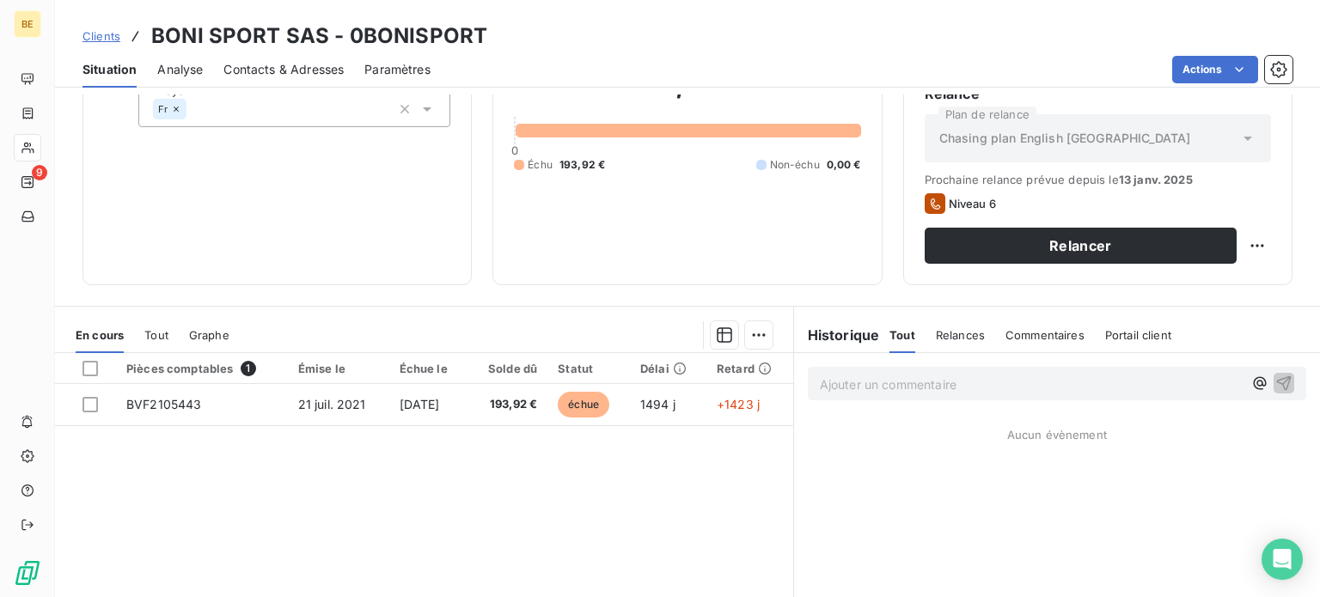
click at [110, 39] on span "Clients" at bounding box center [102, 36] width 38 height 14
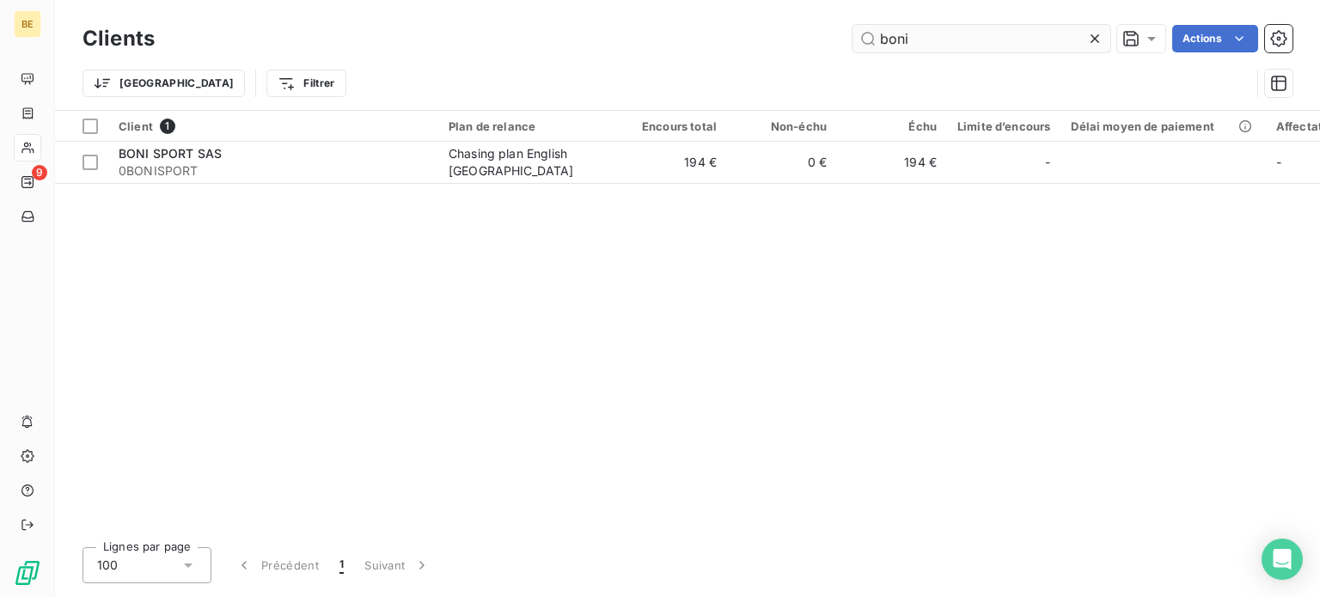
drag, startPoint x: 917, startPoint y: 40, endPoint x: 873, endPoint y: 40, distance: 43.8
click at [873, 40] on input "boni" at bounding box center [982, 39] width 258 height 28
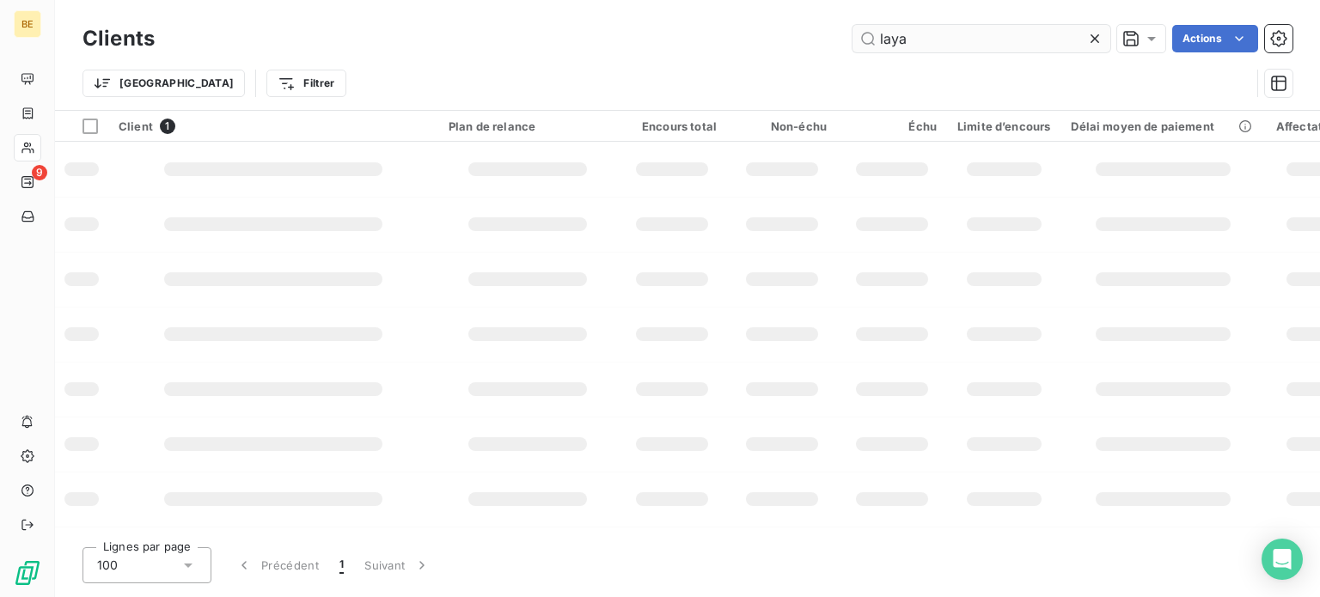
type input "laya"
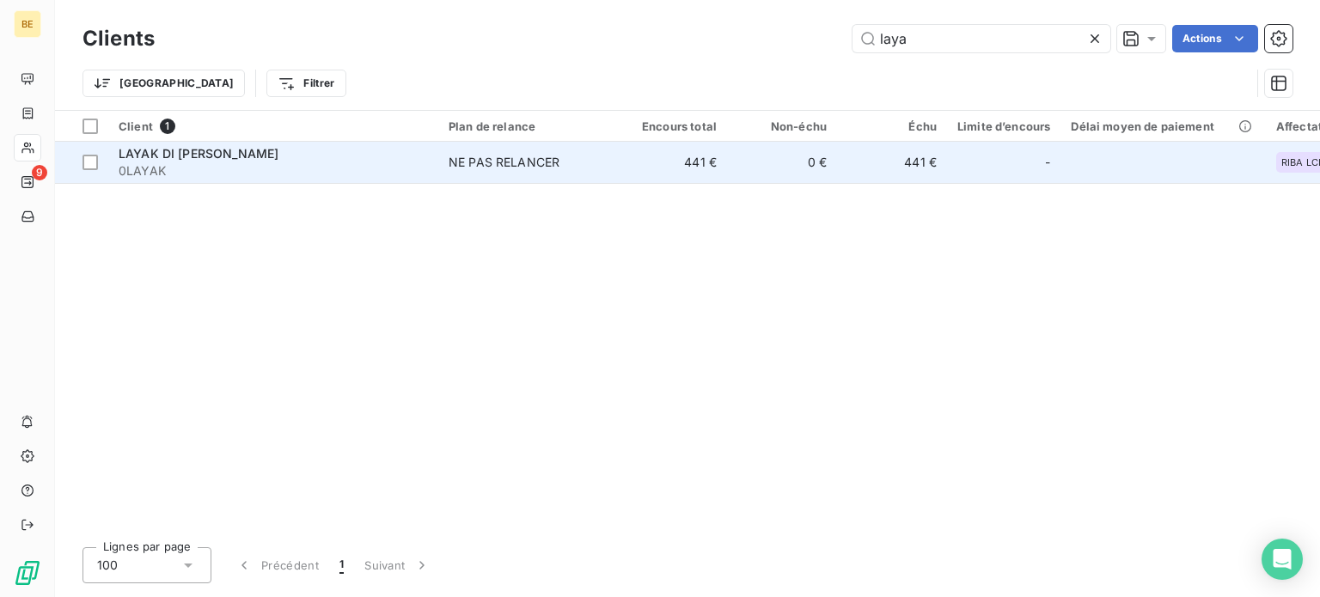
click at [244, 170] on span "0LAYAK" at bounding box center [273, 170] width 309 height 17
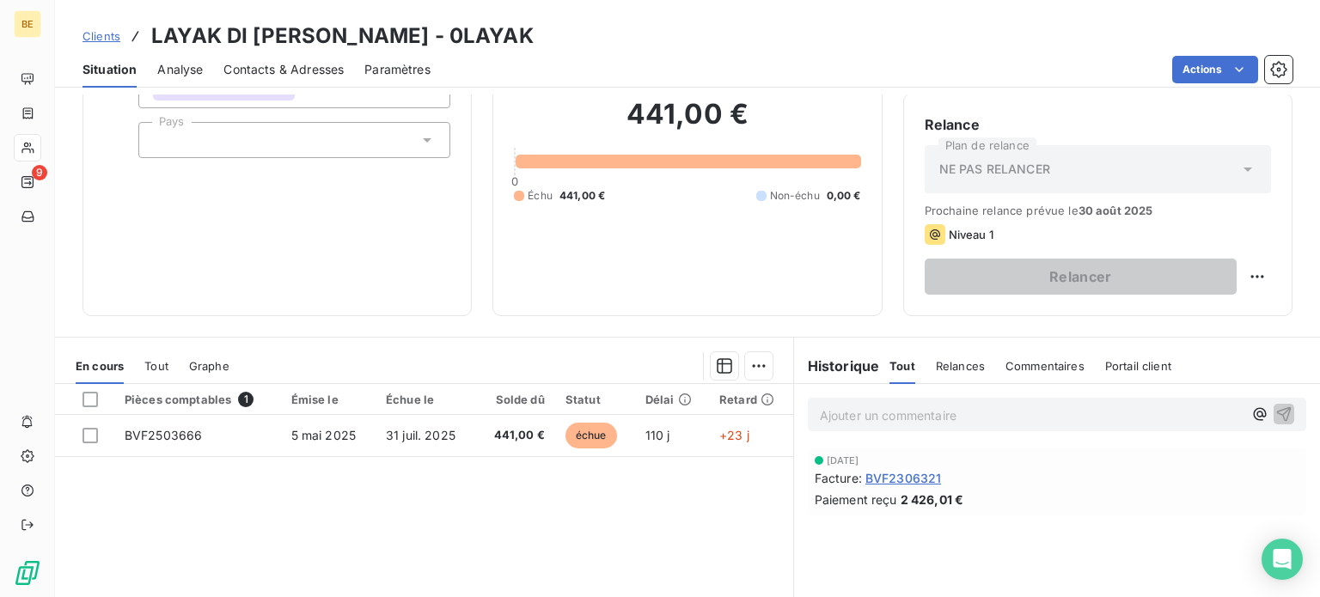
scroll to position [172, 0]
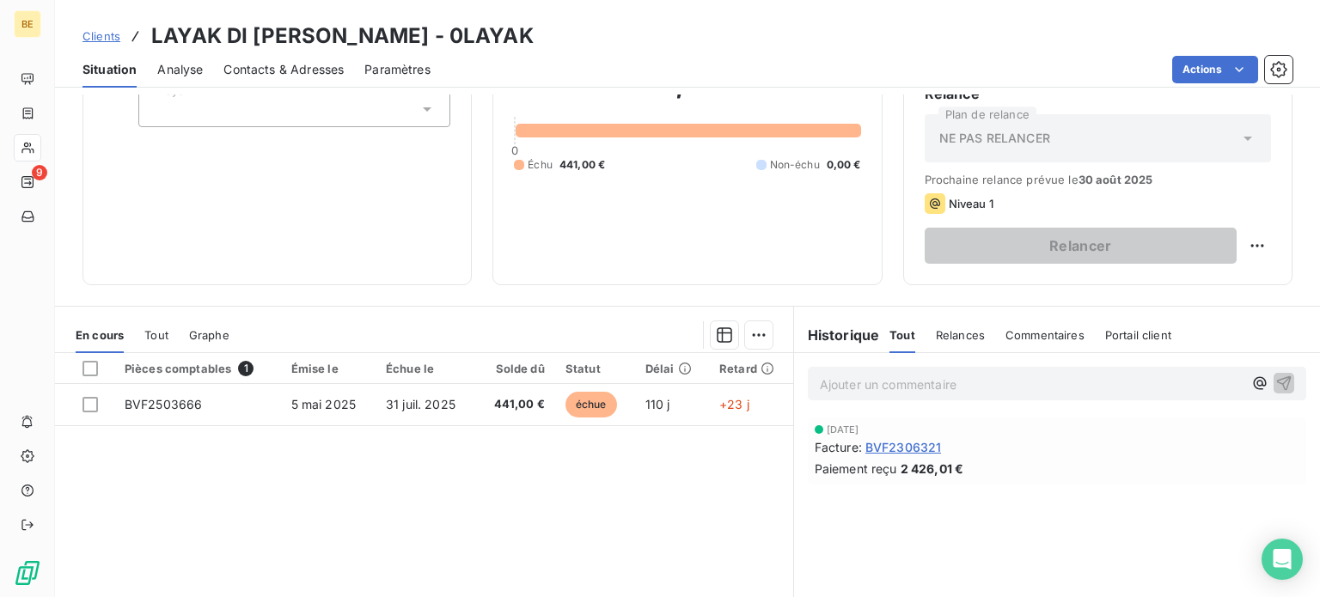
click at [107, 37] on span "Clients" at bounding box center [102, 36] width 38 height 14
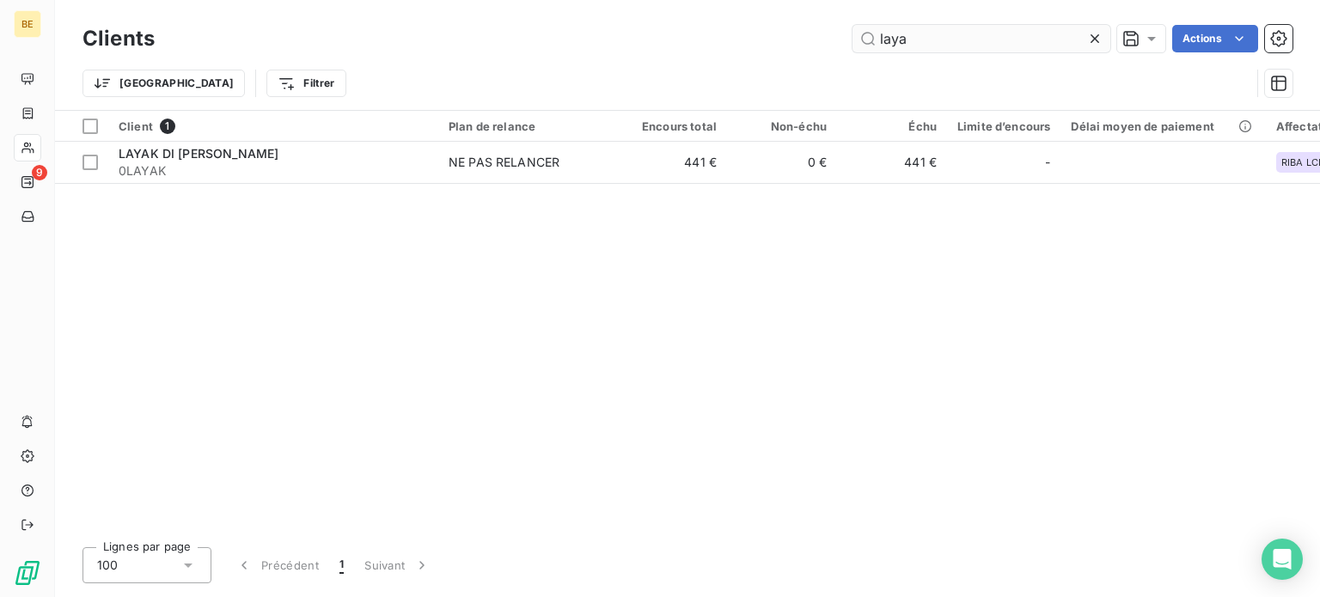
drag, startPoint x: 915, startPoint y: 37, endPoint x: 865, endPoint y: 37, distance: 50.7
click at [865, 37] on input "laya" at bounding box center [982, 39] width 258 height 28
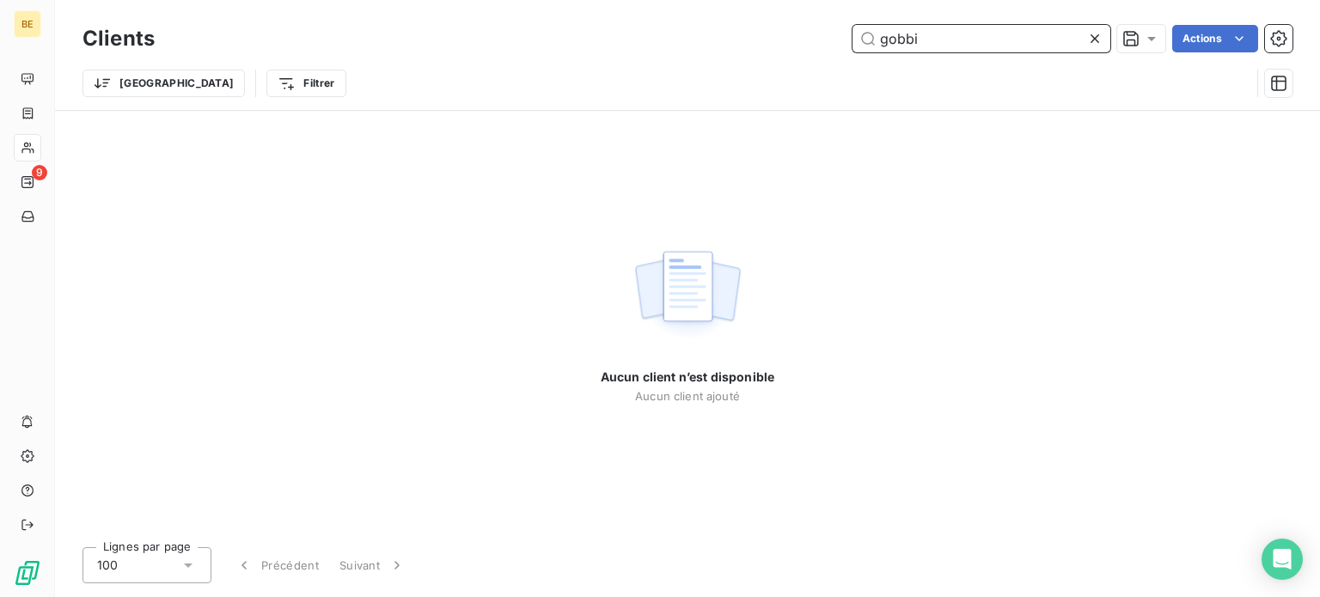
drag, startPoint x: 939, startPoint y: 43, endPoint x: 865, endPoint y: 33, distance: 75.5
click at [864, 38] on input "gobbi" at bounding box center [982, 39] width 258 height 28
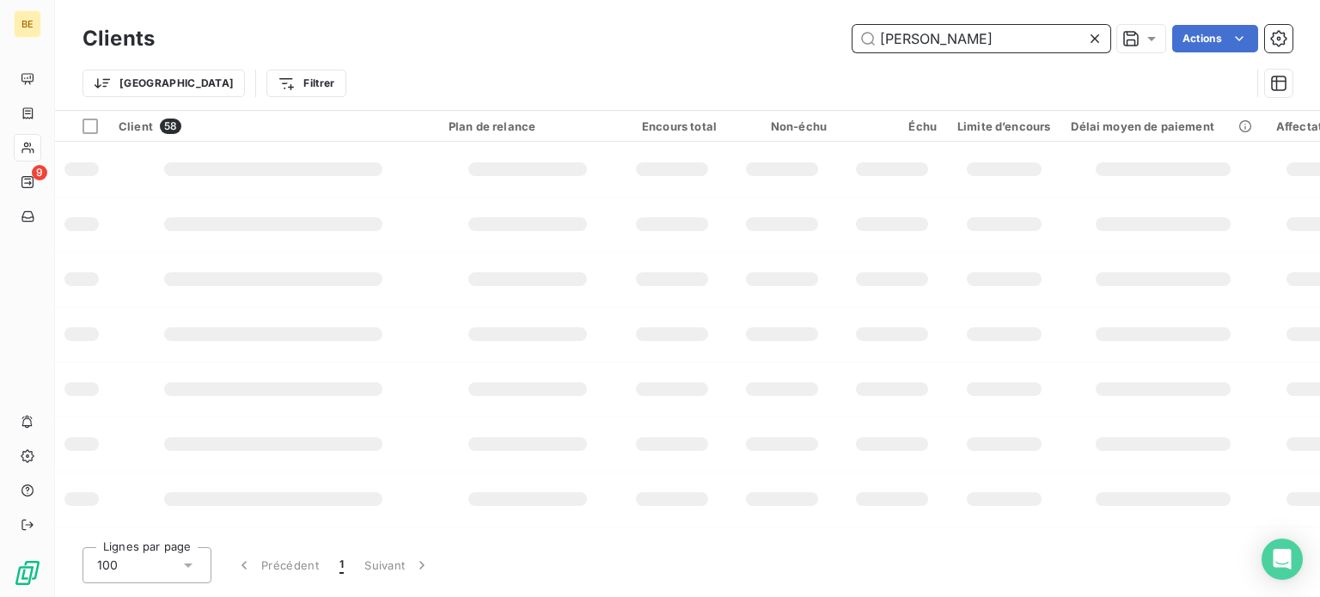
type input "gialdini"
